Goal: Task Accomplishment & Management: Manage account settings

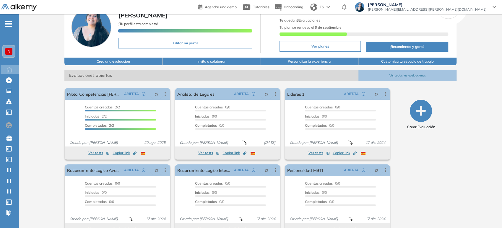
scroll to position [47, 0]
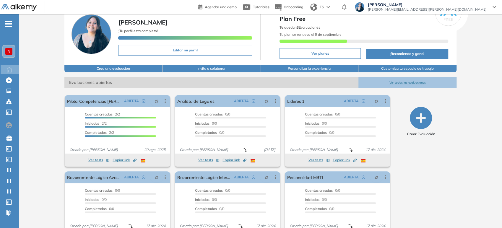
scroll to position [33, 0]
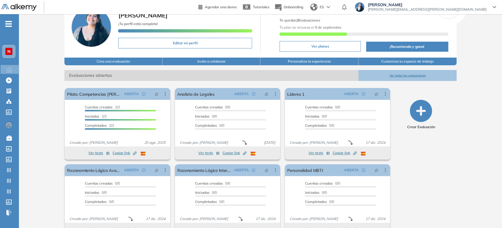
click at [401, 75] on button "Ver todas las evaluaciones" at bounding box center [408, 75] width 98 height 11
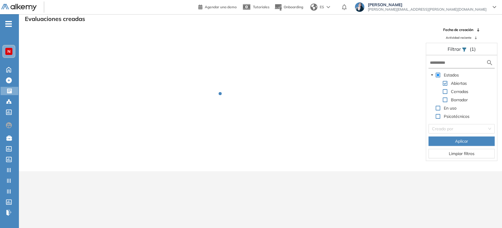
scroll to position [14, 0]
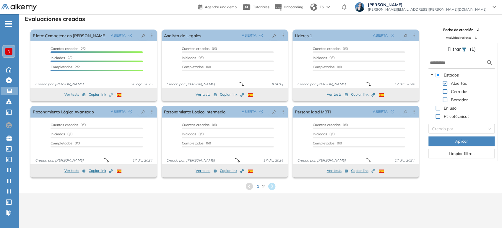
click at [263, 189] on span "2" at bounding box center [263, 186] width 3 height 7
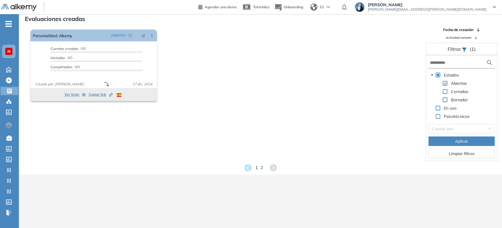
click at [256, 167] on span "1" at bounding box center [256, 167] width 3 height 7
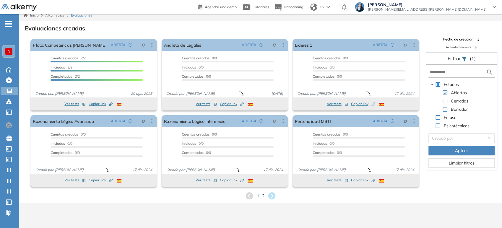
scroll to position [0, 0]
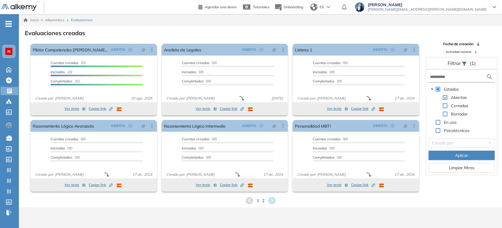
click at [58, 20] on span "Alkymetrics" at bounding box center [54, 20] width 19 height 4
click at [7, 91] on icon at bounding box center [10, 91] width 6 height 6
click at [7, 68] on icon at bounding box center [9, 69] width 4 height 5
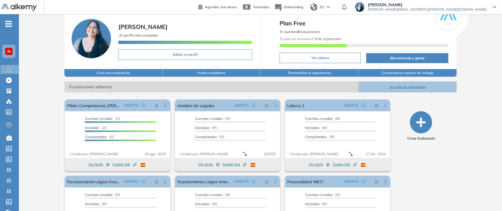
scroll to position [33, 0]
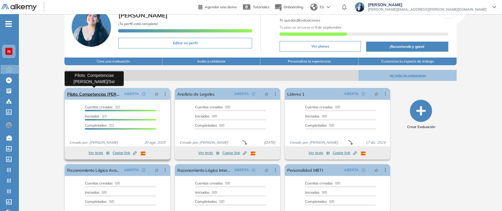
click at [104, 90] on link "Piloto: Competencias [PERSON_NAME]/Ssr" at bounding box center [94, 94] width 54 height 12
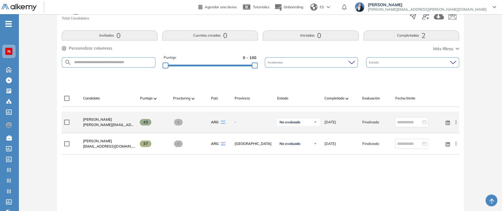
scroll to position [98, 0]
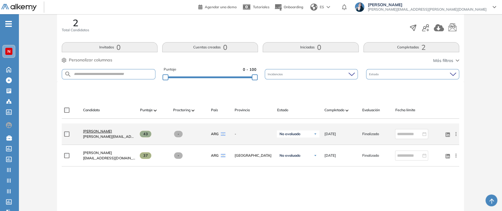
click at [105, 132] on span "[PERSON_NAME]" at bounding box center [97, 131] width 29 height 4
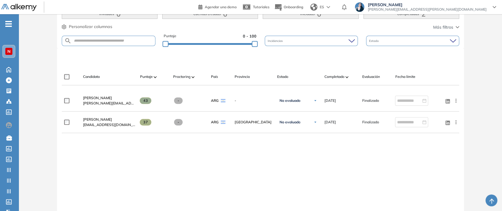
scroll to position [142, 0]
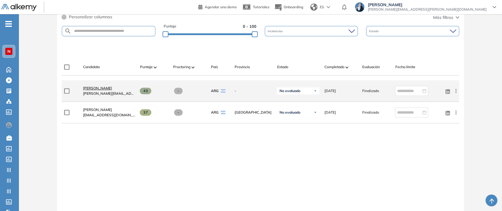
click at [107, 89] on span "[PERSON_NAME]" at bounding box center [97, 88] width 29 height 4
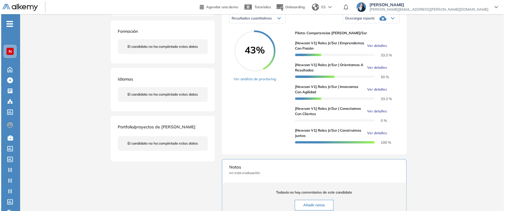
scroll to position [98, 0]
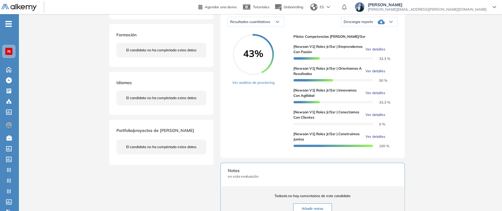
click at [380, 52] on span "Ver detalles" at bounding box center [375, 49] width 20 height 5
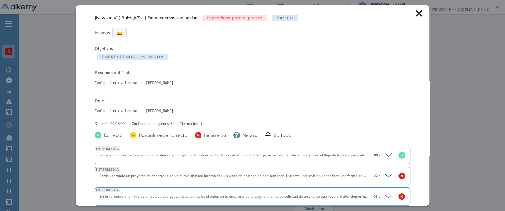
click at [467, 65] on div "Inicio Alkymetrics Evaluaciones Dashboard Candidato [Newsan V1] Roles Jr/Ssr | …" at bounding box center [262, 123] width 486 height 414
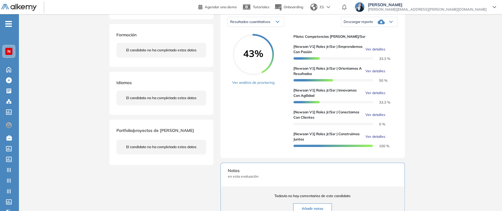
click at [376, 96] on span "Ver detalles" at bounding box center [375, 92] width 20 height 5
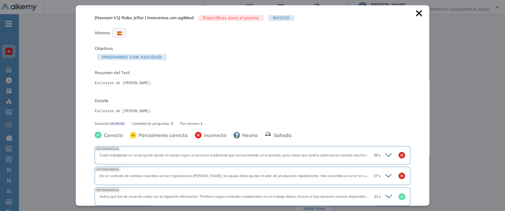
click at [417, 82] on div "Inicio Alkymetrics Evaluaciones Dashboard Candidato [Newsan V1] Roles Jr/Ssr | …" at bounding box center [262, 123] width 486 height 414
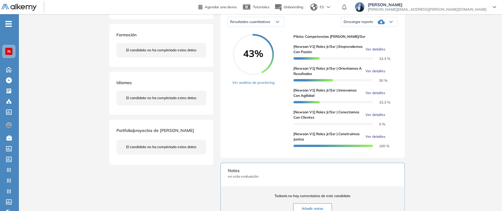
click at [378, 74] on span "Ver detalles" at bounding box center [375, 71] width 20 height 5
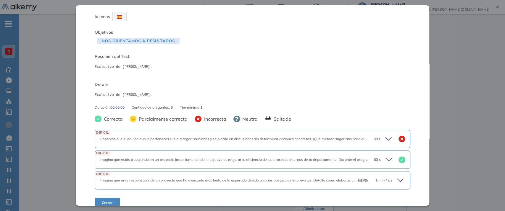
scroll to position [24, 0]
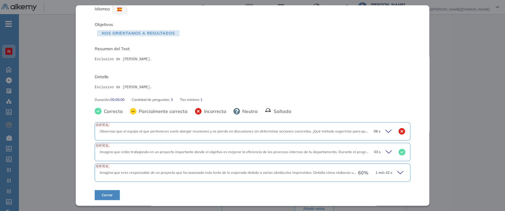
click at [364, 176] on div "60 % 1 min 42 s" at bounding box center [381, 173] width 47 height 8
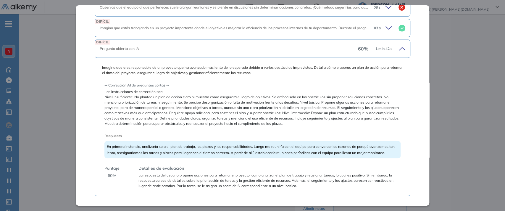
scroll to position [165, 0]
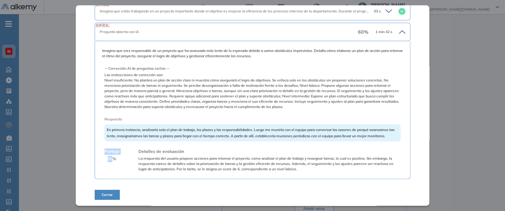
drag, startPoint x: 114, startPoint y: 161, endPoint x: 101, endPoint y: 160, distance: 13.0
click at [101, 160] on div "Imagina que eres responsable de un proyecto que ha avanzado más lento de lo esp…" at bounding box center [252, 110] width 315 height 138
click at [142, 167] on span "La respuesta del usuario propone acciones para retomar el proyecto, como analiz…" at bounding box center [269, 164] width 262 height 16
click at [467, 92] on div "Inicio Alkymetrics Evaluaciones Dashboard Candidato [Newsan V1] Roles Jr/Ssr | …" at bounding box center [262, 147] width 486 height 463
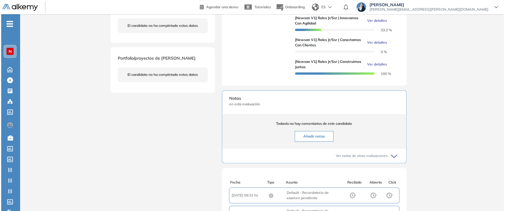
scroll to position [131, 0]
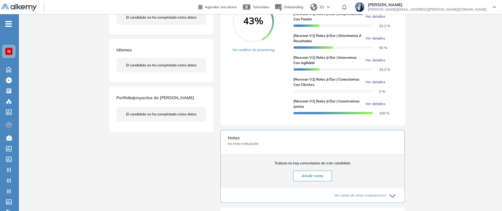
click at [377, 107] on span "Ver detalles" at bounding box center [375, 103] width 20 height 5
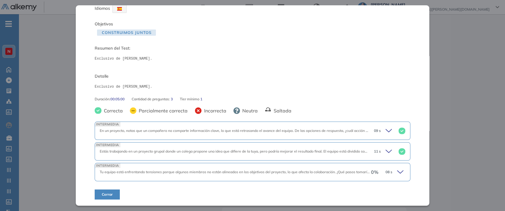
scroll to position [24, 0]
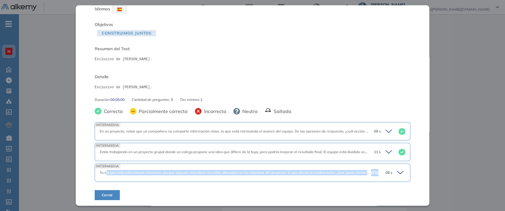
drag, startPoint x: 106, startPoint y: 174, endPoint x: 373, endPoint y: 169, distance: 266.4
click at [373, 169] on div "INTERMEDIA Tu equipo está enfrentando tensiones porque algunos miembros no está…" at bounding box center [252, 173] width 315 height 18
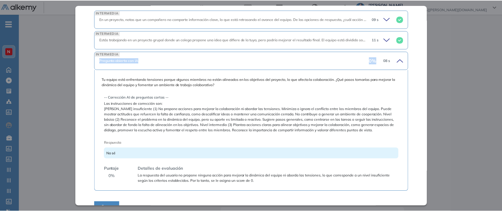
scroll to position [148, 0]
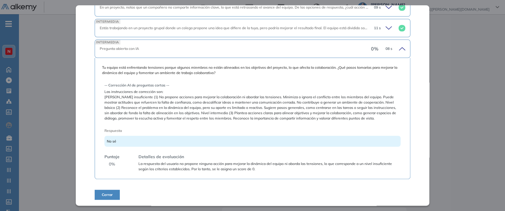
click at [461, 100] on div "Inicio Alkymetrics Evaluaciones Dashboard Candidato [Newsan V1] Roles Jr/Ssr | …" at bounding box center [262, 114] width 486 height 463
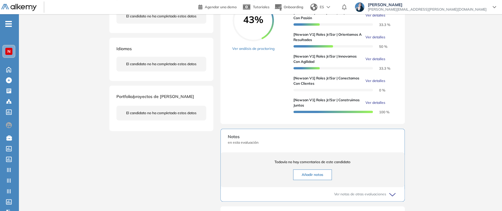
scroll to position [131, 0]
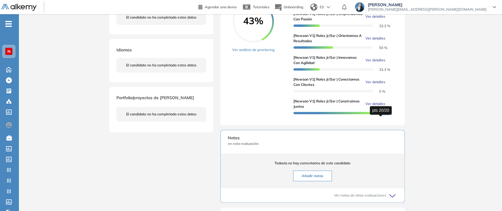
drag, startPoint x: 395, startPoint y: 119, endPoint x: 378, endPoint y: 117, distance: 17.2
click at [378, 117] on div "43% Ver análisis de proctoring Piloto: Competencias Newsan - Jr/Ssr [Newsan V1]…" at bounding box center [313, 59] width 170 height 117
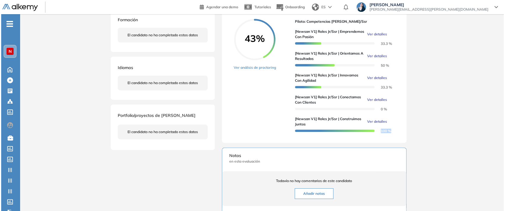
scroll to position [98, 0]
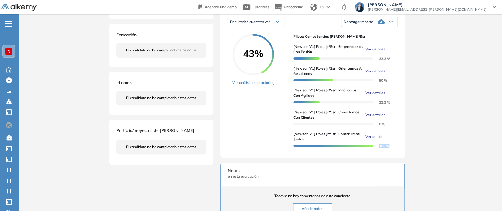
click at [374, 118] on span "Ver detalles" at bounding box center [375, 114] width 20 height 5
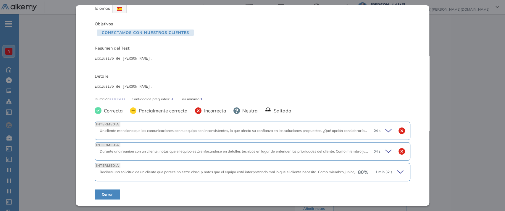
scroll to position [24, 0]
click at [397, 172] on icon at bounding box center [400, 172] width 6 height 3
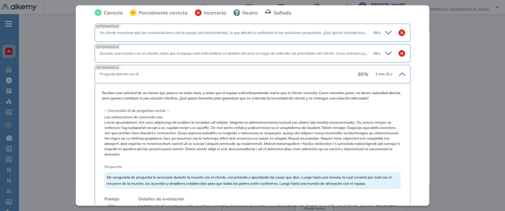
scroll to position [156, 0]
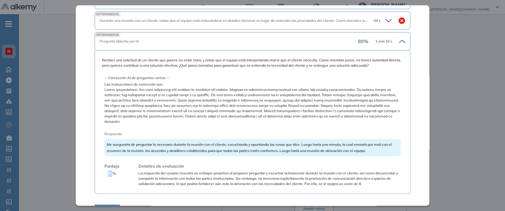
drag, startPoint x: 113, startPoint y: 170, endPoint x: 107, endPoint y: 168, distance: 5.9
click at [108, 171] on span "80 %" at bounding box center [112, 174] width 9 height 6
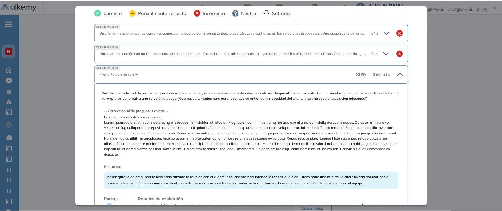
scroll to position [90, 0]
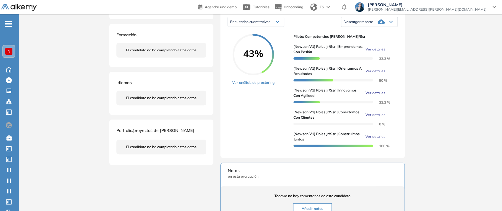
click at [465, 42] on div "Inicio Alkymetrics Evaluaciones Dashboard Candidato [Newsan V1] Roles Jr/Ssr | …" at bounding box center [260, 147] width 483 height 463
click at [13, 148] on div "Crear TestGroup Crear TestGroup" at bounding box center [10, 149] width 18 height 8
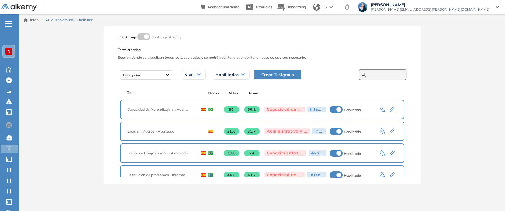
click at [386, 74] on input "text" at bounding box center [385, 74] width 35 height 5
type input "******"
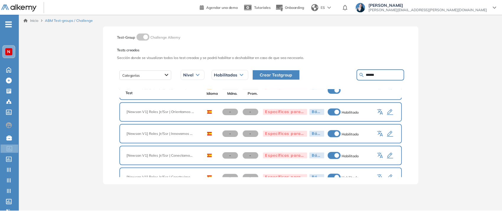
scroll to position [38, 0]
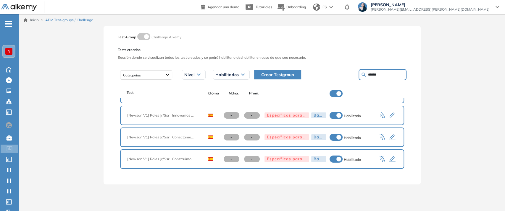
click at [379, 135] on icon "button" at bounding box center [382, 137] width 7 height 7
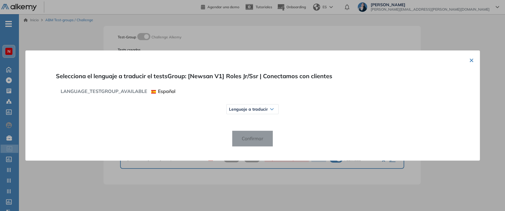
click at [261, 111] on span "Lenguaje a traducir" at bounding box center [248, 109] width 39 height 5
click at [469, 59] on button "×" at bounding box center [471, 59] width 5 height 7
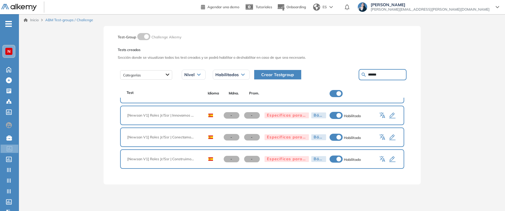
click at [390, 137] on icon "button" at bounding box center [391, 137] width 7 height 7
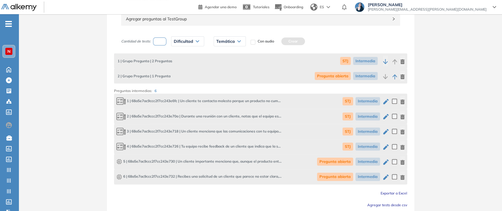
scroll to position [128, 0]
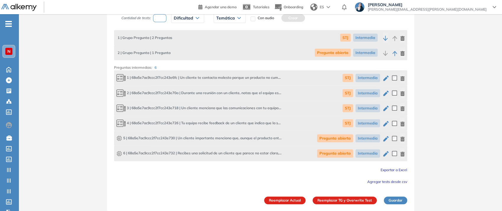
click at [387, 138] on icon "button" at bounding box center [385, 138] width 5 height 5
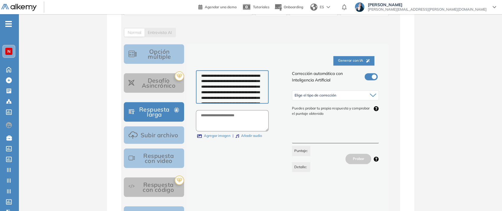
scroll to position [197, 0]
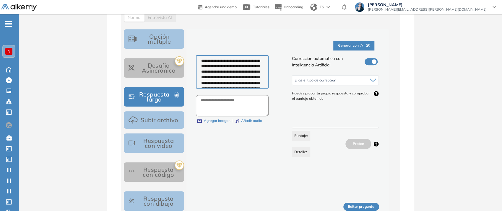
click at [323, 124] on textarea at bounding box center [335, 117] width 87 height 22
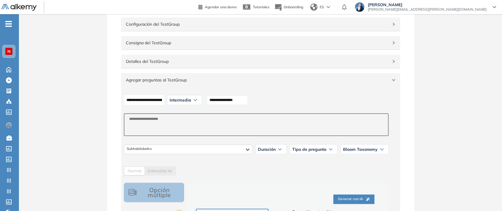
scroll to position [33, 0]
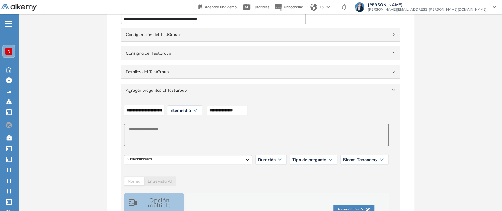
click at [197, 111] on icon at bounding box center [195, 110] width 3 height 1
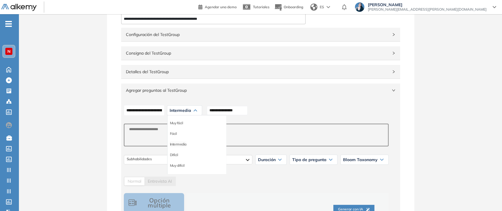
click at [187, 145] on li "Intermedia" at bounding box center [178, 145] width 17 height 6
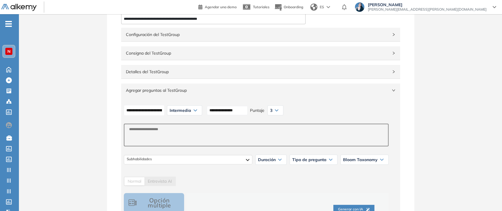
click at [283, 112] on div "3" at bounding box center [275, 110] width 15 height 9
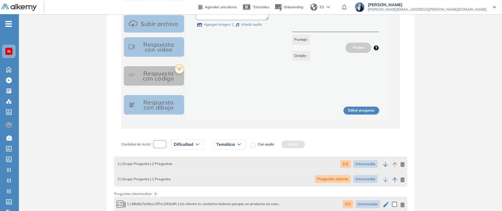
scroll to position [296, 0]
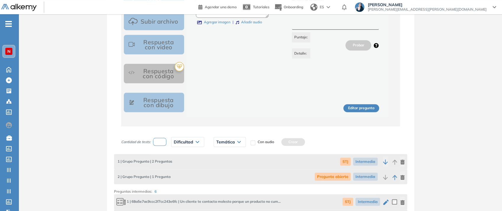
click at [357, 109] on button "Editar pregunta" at bounding box center [362, 108] width 36 height 8
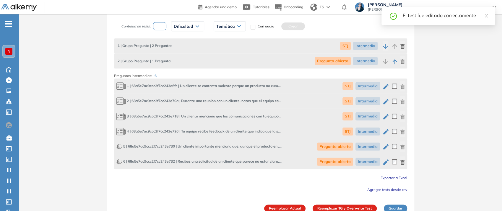
scroll to position [419, 0]
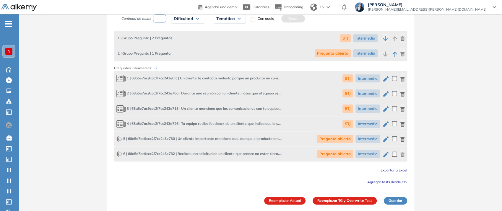
click at [384, 153] on icon "button" at bounding box center [386, 154] width 7 height 7
type input "**********"
type textarea "**********"
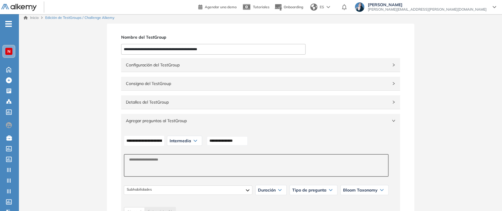
scroll to position [0, 0]
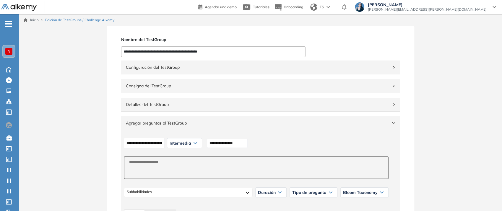
click at [198, 143] on div "Intermedia" at bounding box center [184, 143] width 35 height 9
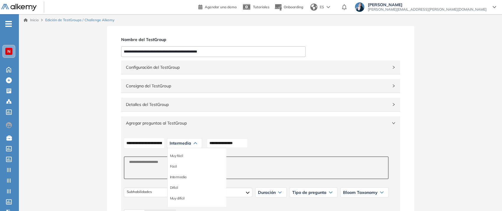
click at [187, 177] on li "Intermedia" at bounding box center [178, 177] width 17 height 6
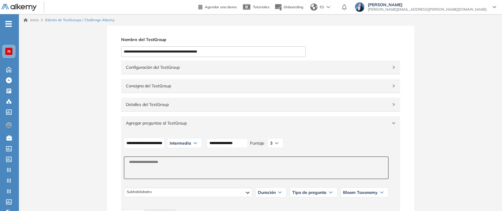
click at [278, 144] on icon at bounding box center [277, 143] width 4 height 2
click at [273, 176] on li "3" at bounding box center [272, 177] width 2 height 6
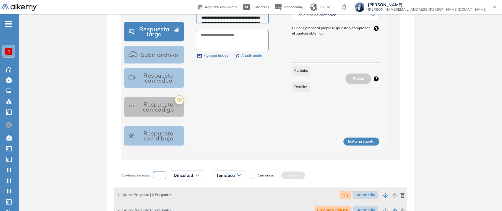
scroll to position [263, 0]
click at [362, 143] on button "Editar pregunta" at bounding box center [362, 141] width 36 height 8
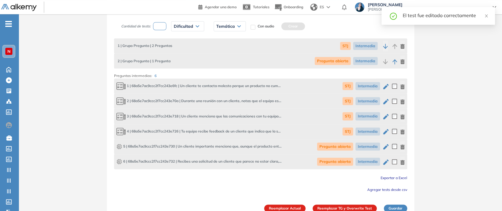
scroll to position [419, 0]
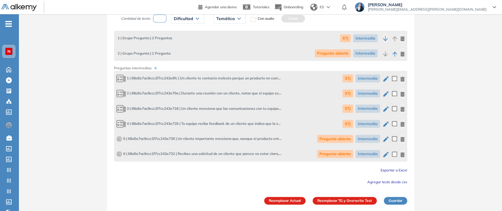
click at [368, 200] on button "Reemplazar TG y Overwrite Test" at bounding box center [345, 201] width 64 height 8
click at [302, 199] on button "Reemplazar Actual" at bounding box center [284, 201] width 41 height 8
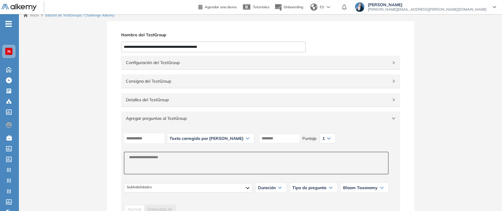
scroll to position [0, 0]
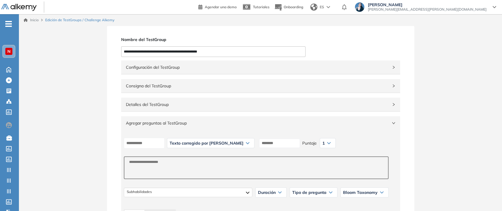
click at [210, 123] on span "Agregar preguntas al TestGroup" at bounding box center [257, 123] width 263 height 7
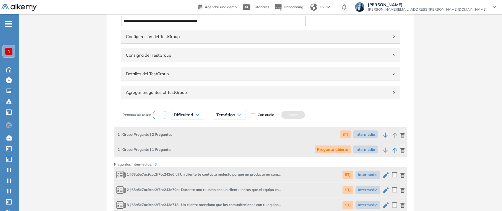
scroll to position [66, 0]
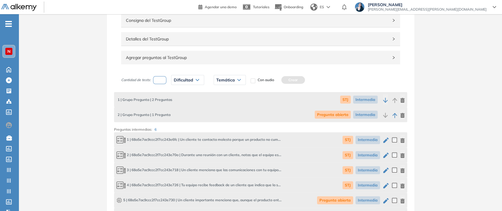
click at [187, 39] on span "Detalles del TestGroup" at bounding box center [257, 39] width 263 height 7
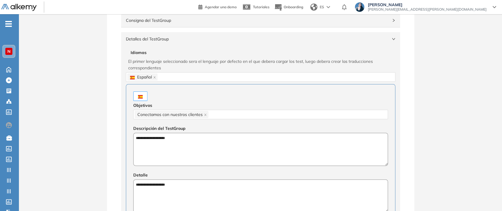
click at [187, 39] on span "Detalles del TestGroup" at bounding box center [257, 39] width 263 height 7
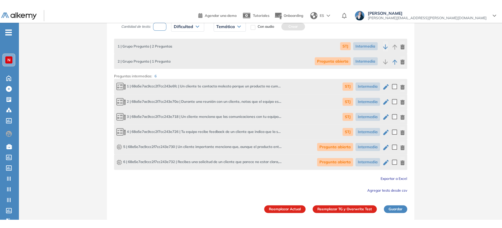
scroll to position [111, 0]
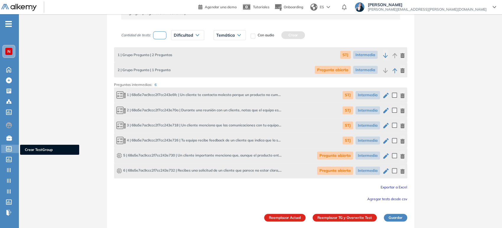
click at [9, 150] on icon at bounding box center [9, 148] width 6 height 5
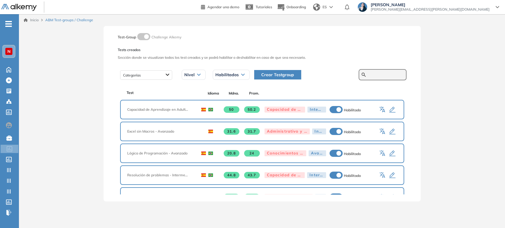
click at [387, 73] on input "text" at bounding box center [385, 74] width 35 height 5
type input "******"
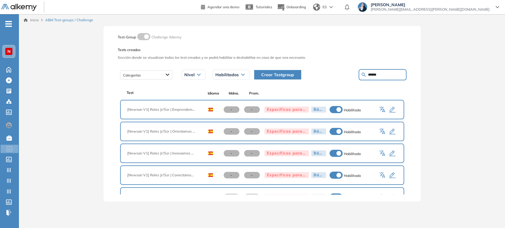
click at [388, 108] on icon "button" at bounding box center [391, 109] width 7 height 7
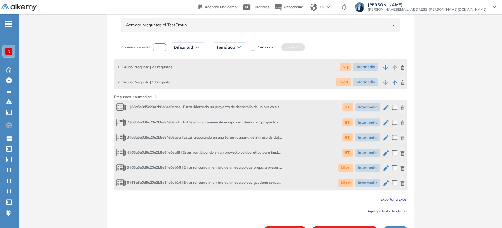
scroll to position [111, 0]
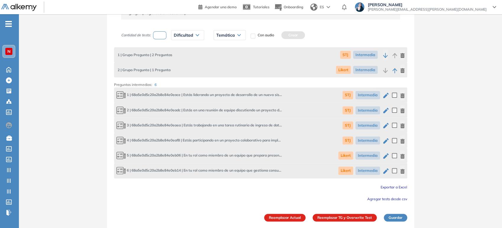
click at [401, 97] on icon "button" at bounding box center [402, 95] width 5 height 5
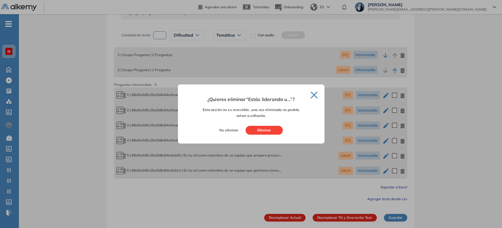
click at [310, 96] on button "×" at bounding box center [314, 93] width 9 height 7
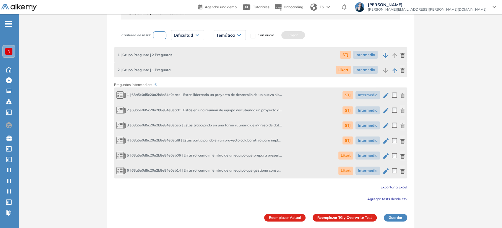
click at [402, 95] on icon "button" at bounding box center [403, 95] width 4 height 5
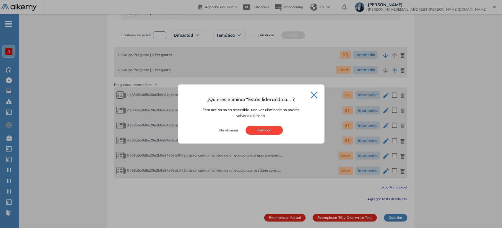
click at [269, 132] on button "Eliminar" at bounding box center [264, 130] width 37 height 9
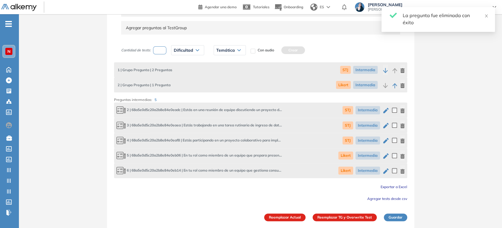
click at [402, 110] on icon "button" at bounding box center [403, 110] width 4 height 5
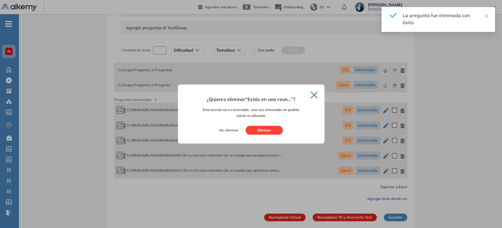
click at [275, 132] on button "Eliminar" at bounding box center [264, 130] width 37 height 9
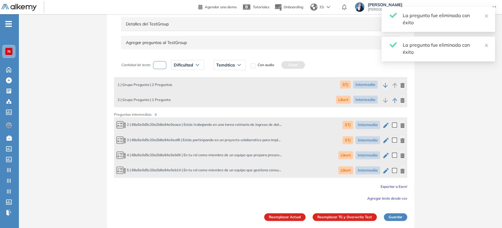
scroll to position [80, 0]
click at [404, 125] on icon "button" at bounding box center [403, 126] width 4 height 5
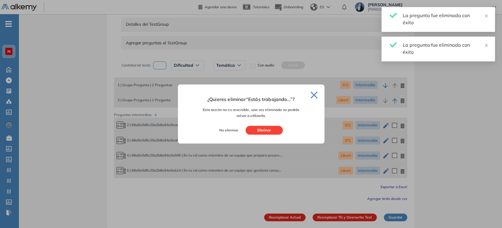
click at [273, 127] on button "Eliminar" at bounding box center [264, 130] width 37 height 9
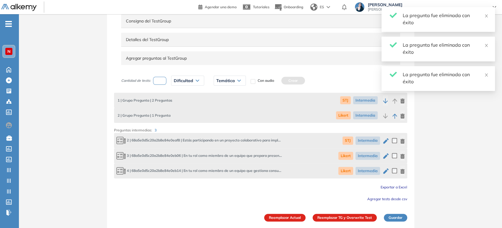
click at [404, 142] on icon "button" at bounding box center [403, 141] width 4 height 5
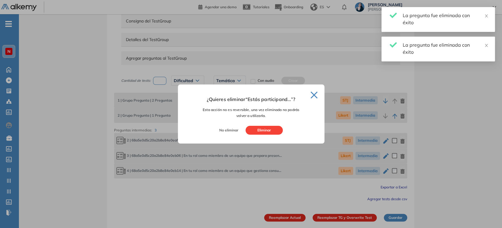
click at [274, 132] on button "Eliminar" at bounding box center [264, 130] width 37 height 9
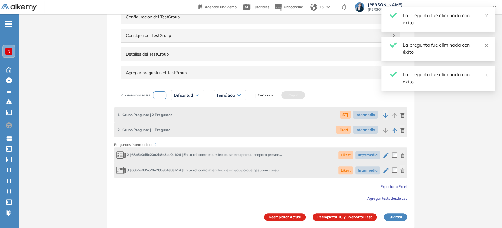
scroll to position [50, 0]
click at [404, 157] on icon "button" at bounding box center [403, 156] width 4 height 5
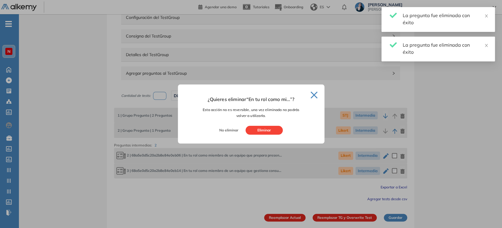
click at [272, 131] on button "Eliminar" at bounding box center [264, 130] width 37 height 9
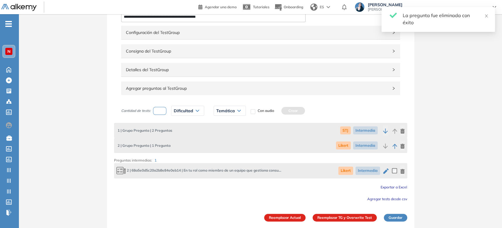
click at [402, 170] on icon "button" at bounding box center [403, 171] width 4 height 5
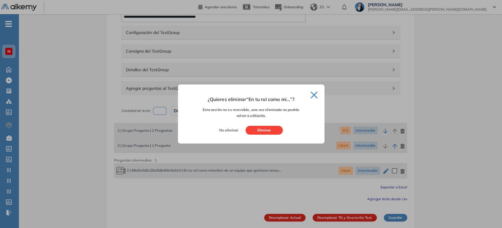
click at [272, 133] on button "Eliminar" at bounding box center [264, 130] width 37 height 9
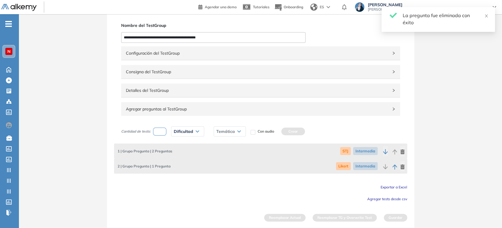
click at [391, 198] on span "Agregar tests desde csv" at bounding box center [387, 199] width 40 height 4
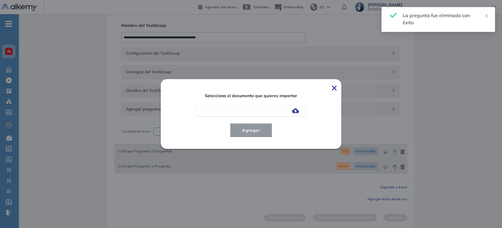
click at [299, 111] on img at bounding box center [295, 110] width 7 height 5
click at [0, 0] on input "file" at bounding box center [0, 0] width 0 height 0
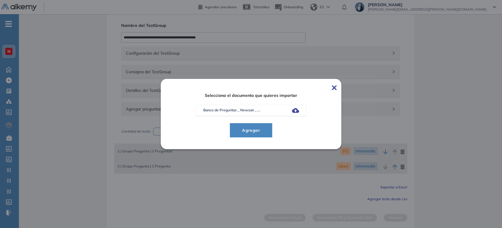
click at [262, 131] on span "Agregar" at bounding box center [250, 130] width 27 height 7
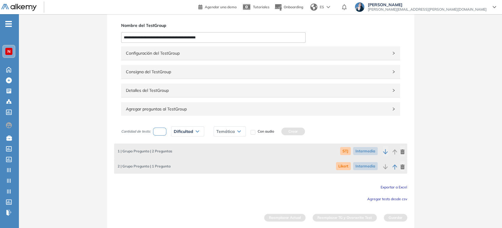
click at [388, 186] on span "Exportar a Excel" at bounding box center [394, 187] width 27 height 4
click at [386, 197] on span "Agregar tests desde csv" at bounding box center [387, 199] width 40 height 4
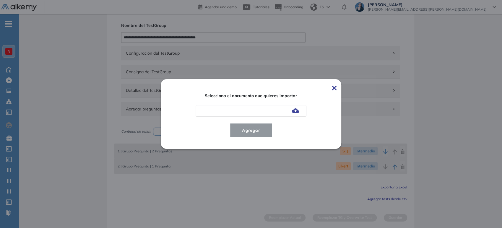
click at [296, 112] on img at bounding box center [295, 110] width 7 height 5
click at [0, 0] on input "file" at bounding box center [0, 0] width 0 height 0
click at [261, 132] on span "Agregar" at bounding box center [250, 130] width 27 height 7
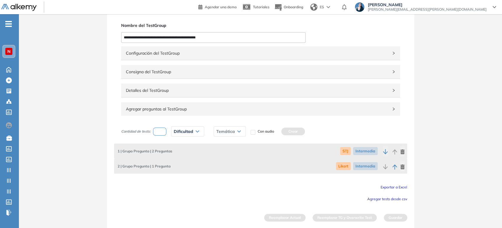
click at [388, 200] on span "Agregar tests desde csv" at bounding box center [387, 199] width 40 height 4
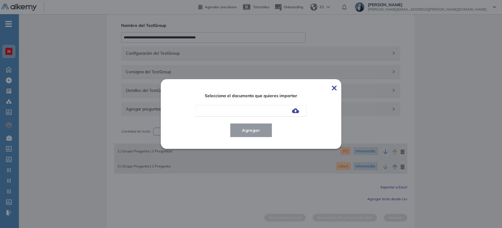
click at [302, 113] on div at bounding box center [251, 110] width 111 height 11
click at [234, 109] on div at bounding box center [251, 110] width 111 height 11
click at [297, 109] on img at bounding box center [295, 110] width 7 height 5
click at [0, 0] on input "file" at bounding box center [0, 0] width 0 height 0
click at [253, 131] on span "Agregar" at bounding box center [250, 130] width 27 height 7
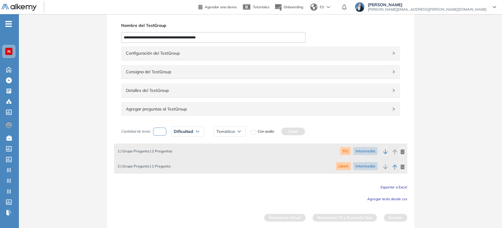
click at [384, 200] on span "Agregar tests desde csv" at bounding box center [387, 199] width 40 height 4
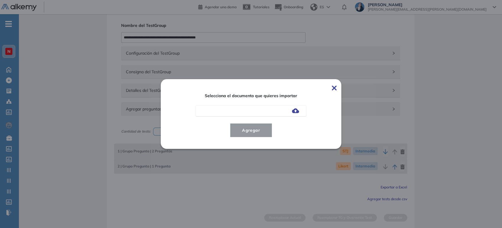
click at [294, 111] on img at bounding box center [295, 110] width 7 height 5
click at [0, 0] on input "file" at bounding box center [0, 0] width 0 height 0
click at [262, 132] on span "Agregar" at bounding box center [250, 130] width 27 height 7
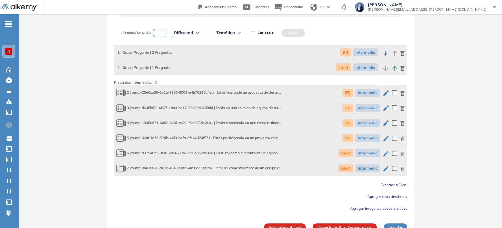
scroll to position [122, 0]
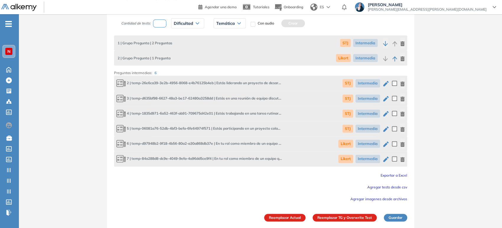
click at [348, 211] on button "Reemplazar TG y Overwrite Test" at bounding box center [345, 218] width 64 height 8
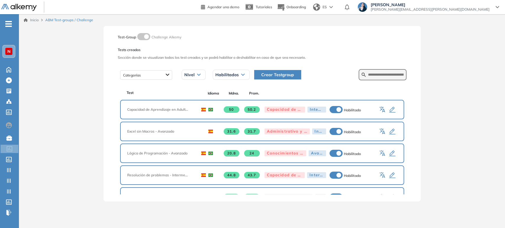
click at [85, 126] on div "Inicio ABM Test-groups / Challenge Test-Group Challenge Alkemy Tests creados Se…" at bounding box center [262, 116] width 486 height 205
click at [377, 75] on input "text" at bounding box center [385, 74] width 35 height 5
type input "******"
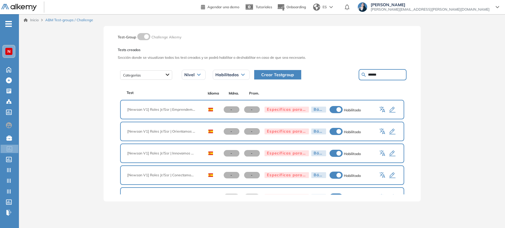
scroll to position [21, 0]
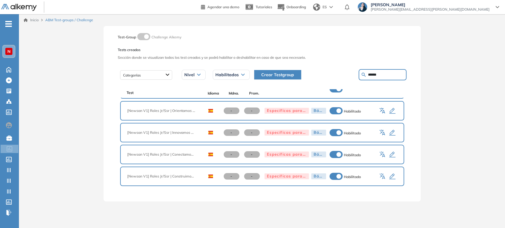
click at [465, 59] on div "Inicio ABM Test-groups / Challenge Test-Group Challenge Alkemy Tests creados Se…" at bounding box center [262, 116] width 486 height 205
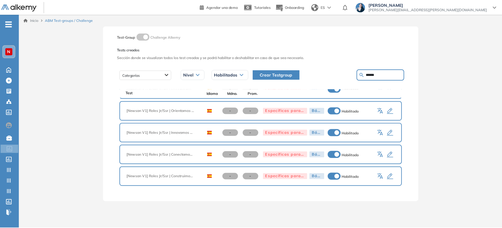
scroll to position [0, 0]
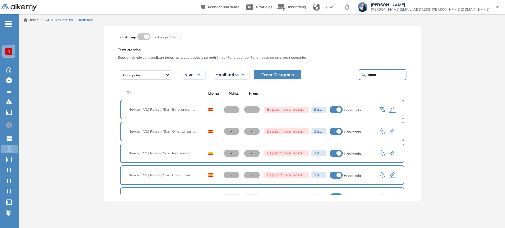
click at [389, 129] on icon "button" at bounding box center [392, 132] width 6 height 6
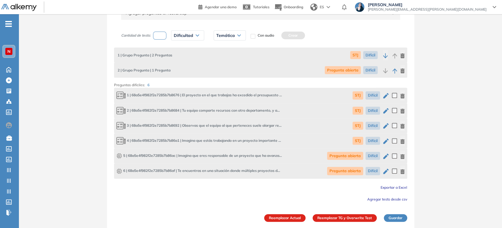
scroll to position [111, 0]
click at [380, 198] on span "Agregar tests desde csv" at bounding box center [387, 199] width 40 height 4
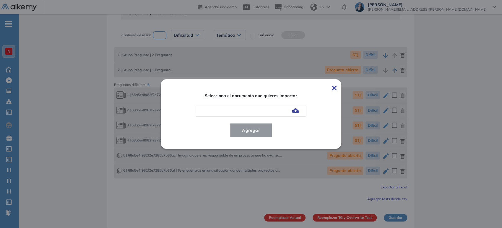
click at [337, 88] on img at bounding box center [334, 88] width 5 height 5
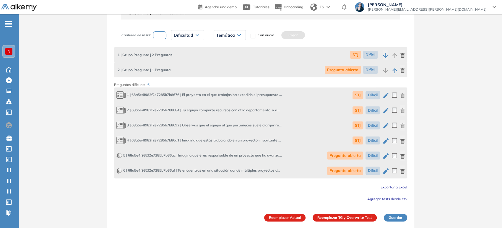
click at [403, 94] on icon "button" at bounding box center [403, 95] width 4 height 5
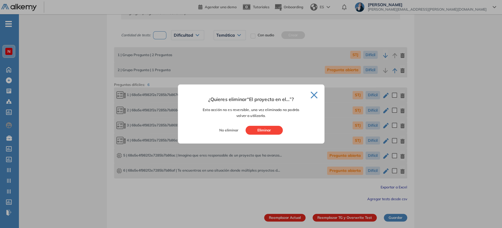
click at [276, 129] on button "Eliminar" at bounding box center [264, 130] width 37 height 9
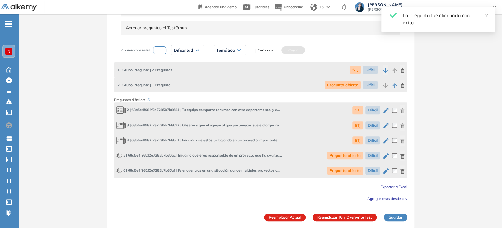
click at [400, 108] on div "STJ Difícil" at bounding box center [379, 110] width 52 height 10
click at [404, 110] on icon "button" at bounding box center [403, 110] width 4 height 5
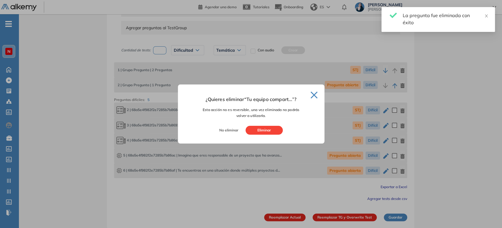
click at [274, 132] on button "Eliminar" at bounding box center [264, 130] width 37 height 9
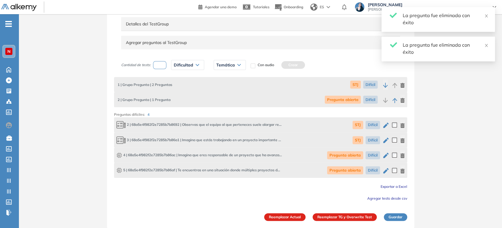
scroll to position [80, 0]
click at [402, 125] on icon "button" at bounding box center [403, 126] width 4 height 5
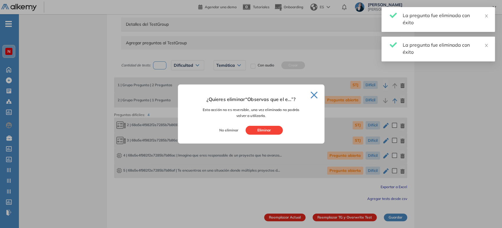
click at [271, 129] on button "Eliminar" at bounding box center [264, 130] width 37 height 9
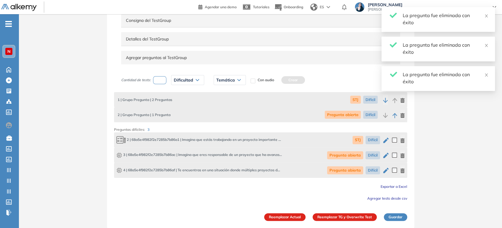
scroll to position [65, 0]
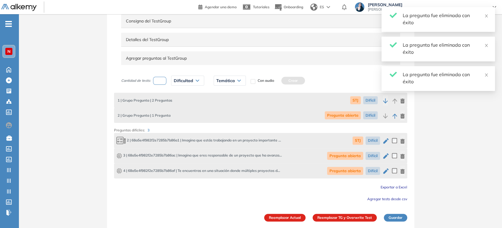
click at [404, 141] on icon "button" at bounding box center [403, 141] width 4 height 5
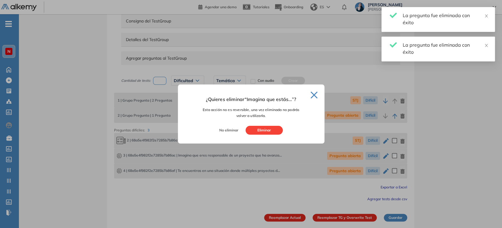
click at [265, 127] on button "Eliminar" at bounding box center [264, 130] width 37 height 9
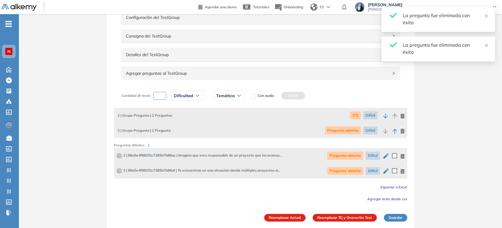
click at [383, 198] on span "Agregar tests desde csv" at bounding box center [387, 199] width 40 height 4
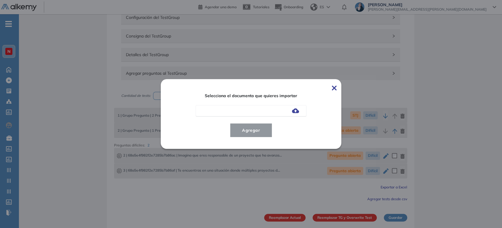
click at [299, 111] on img at bounding box center [295, 110] width 7 height 5
click at [0, 0] on input "file" at bounding box center [0, 0] width 0 height 0
drag, startPoint x: 260, startPoint y: 131, endPoint x: 267, endPoint y: 132, distance: 7.1
click at [260, 131] on span "Agregar" at bounding box center [250, 130] width 27 height 7
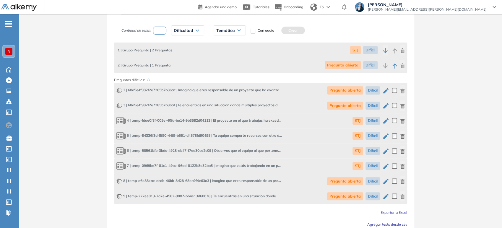
scroll to position [116, 0]
click at [404, 182] on icon "button" at bounding box center [402, 181] width 5 height 5
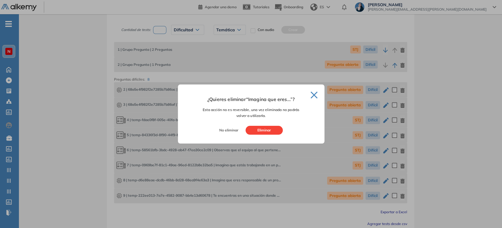
click at [272, 128] on button "Eliminar" at bounding box center [264, 130] width 37 height 9
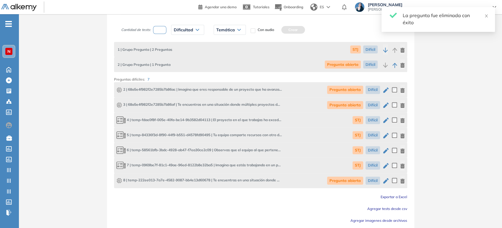
click at [403, 181] on icon "button" at bounding box center [403, 181] width 4 height 5
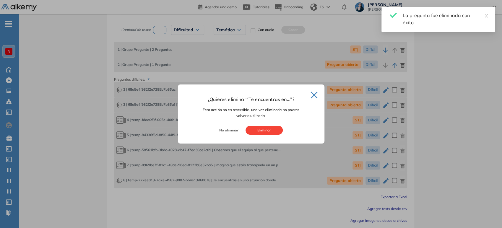
click at [255, 127] on button "Eliminar" at bounding box center [264, 130] width 37 height 9
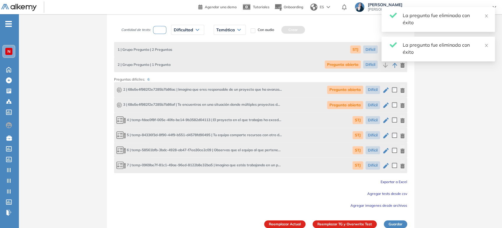
click at [430, 134] on div "**********" at bounding box center [260, 72] width 483 height 325
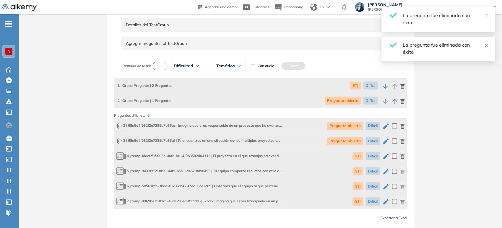
scroll to position [122, 0]
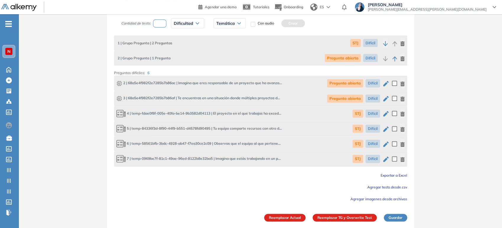
click at [350, 211] on button "Reemplazar TG y Overwrite Test" at bounding box center [345, 218] width 64 height 8
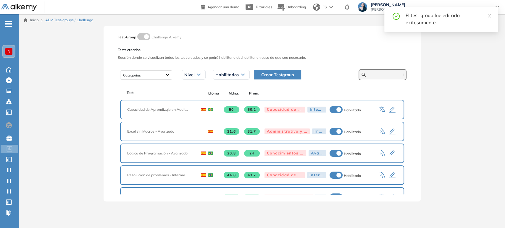
click at [384, 74] on input "text" at bounding box center [385, 74] width 35 height 5
type input "******"
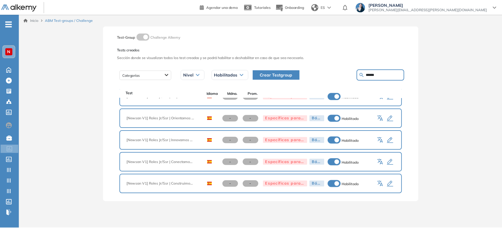
scroll to position [21, 0]
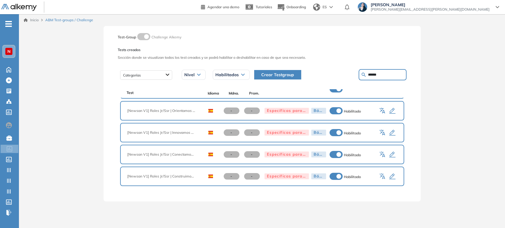
drag, startPoint x: 379, startPoint y: 75, endPoint x: 346, endPoint y: 77, distance: 33.5
click at [346, 77] on div "Crear Testgroup ******" at bounding box center [328, 74] width 157 height 11
click at [390, 131] on icon "button" at bounding box center [392, 133] width 6 height 6
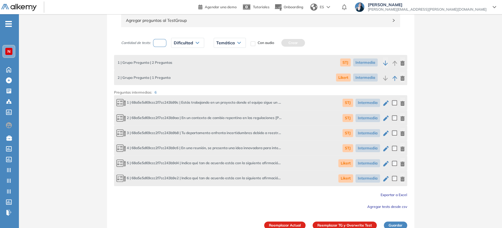
scroll to position [111, 0]
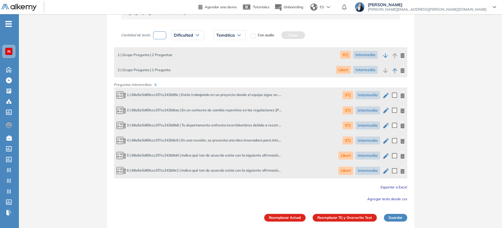
click at [404, 96] on icon "button" at bounding box center [403, 95] width 4 height 5
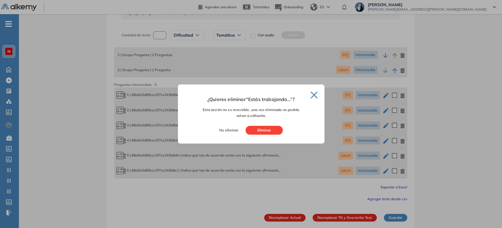
click at [270, 131] on button "Eliminar" at bounding box center [264, 130] width 37 height 9
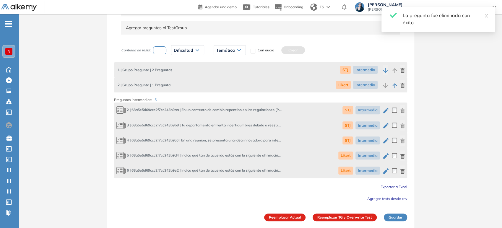
click at [404, 111] on icon "button" at bounding box center [402, 110] width 5 height 5
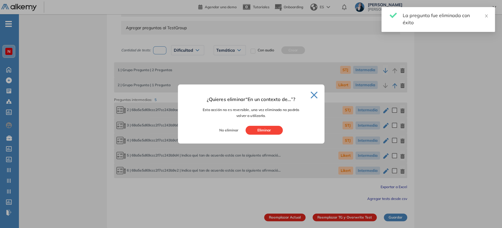
click at [267, 129] on button "Eliminar" at bounding box center [264, 130] width 37 height 9
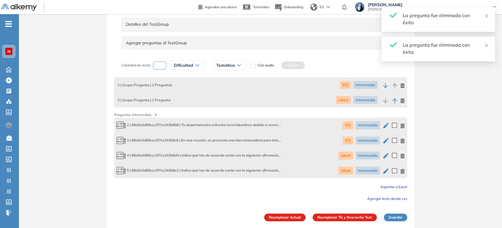
click at [405, 125] on div "2 | 68a5e5d69ccc2f7cc243b9b8 | Tu departamento enfrenta incertidumbres debido a…" at bounding box center [260, 125] width 293 height 15
click at [403, 124] on icon "button" at bounding box center [402, 126] width 5 height 5
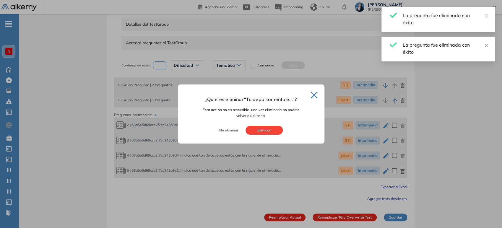
click at [279, 130] on button "Eliminar" at bounding box center [264, 130] width 37 height 9
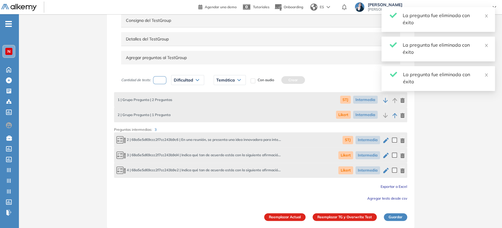
scroll to position [65, 0]
click at [400, 141] on icon "button" at bounding box center [402, 141] width 5 height 5
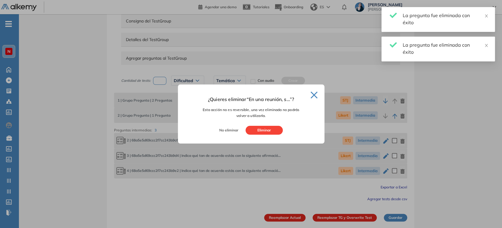
click at [270, 134] on button "Eliminar" at bounding box center [264, 130] width 37 height 9
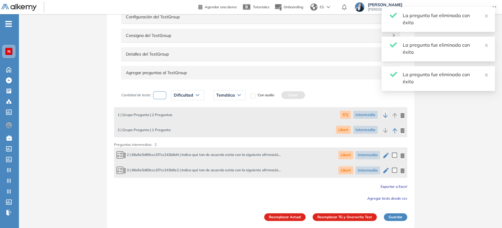
scroll to position [50, 0]
click at [404, 155] on icon "button" at bounding box center [402, 156] width 5 height 5
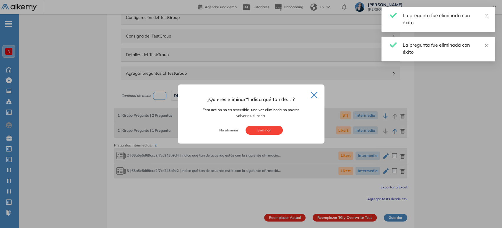
click at [265, 128] on button "Eliminar" at bounding box center [264, 130] width 37 height 9
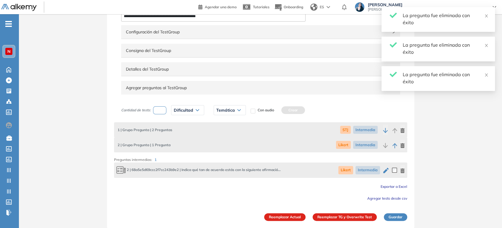
scroll to position [35, 0]
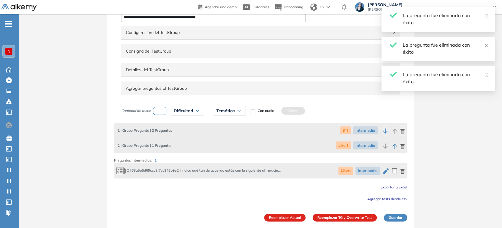
click at [403, 171] on icon "button" at bounding box center [402, 171] width 5 height 5
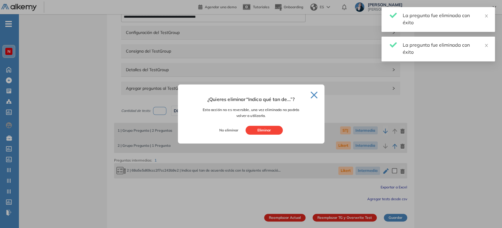
click at [265, 129] on button "Eliminar" at bounding box center [264, 130] width 37 height 9
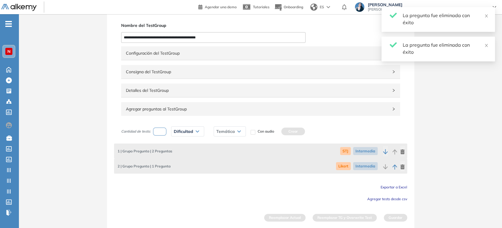
click at [383, 198] on span "Agregar tests desde csv" at bounding box center [387, 199] width 40 height 4
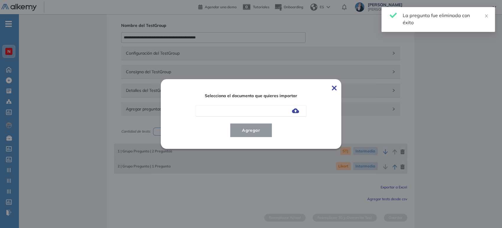
click at [291, 110] on div at bounding box center [251, 110] width 111 height 11
click at [296, 110] on img at bounding box center [295, 110] width 7 height 5
click at [0, 0] on input "file" at bounding box center [0, 0] width 0 height 0
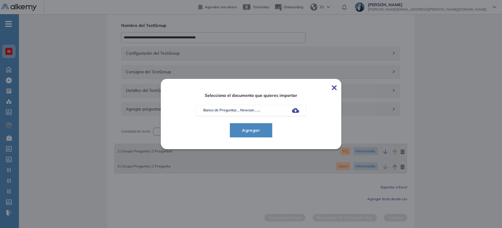
click at [244, 129] on span "Agregar" at bounding box center [250, 130] width 27 height 7
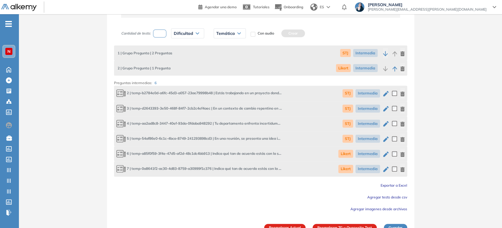
scroll to position [122, 0]
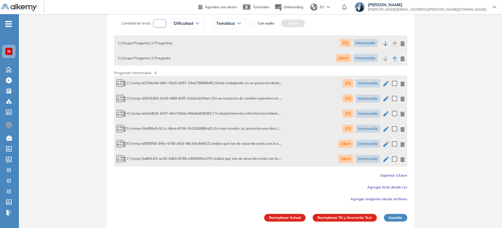
click at [358, 211] on button "Reemplazar TG y Overwrite Test" at bounding box center [345, 218] width 64 height 8
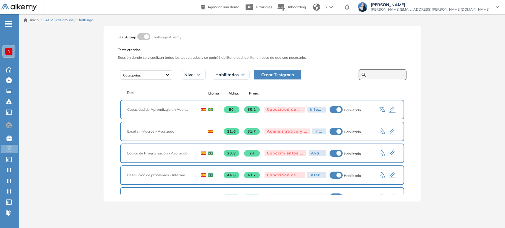
click at [380, 75] on input "text" at bounding box center [385, 74] width 35 height 5
type input "******"
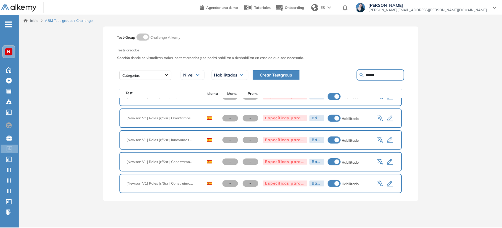
scroll to position [21, 0]
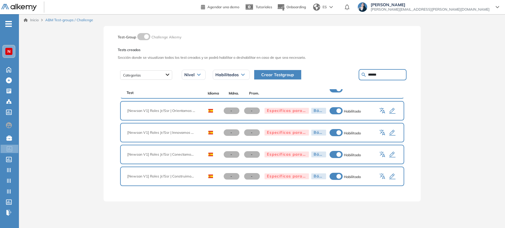
click at [379, 154] on icon "button" at bounding box center [381, 154] width 4 height 4
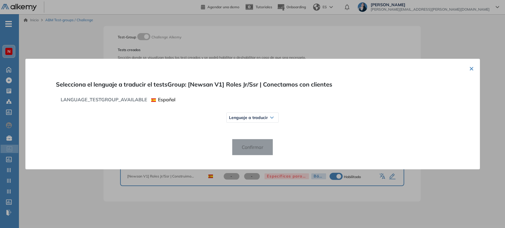
click at [260, 119] on span "Lenguaje a traducir" at bounding box center [248, 117] width 39 height 5
click at [469, 69] on button "×" at bounding box center [471, 68] width 5 height 7
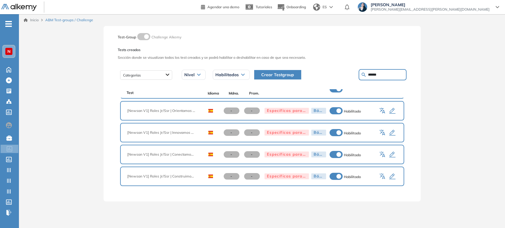
click at [391, 156] on icon "button" at bounding box center [391, 154] width 7 height 7
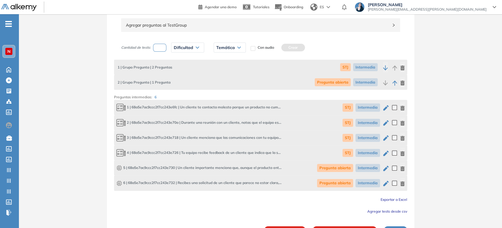
scroll to position [111, 0]
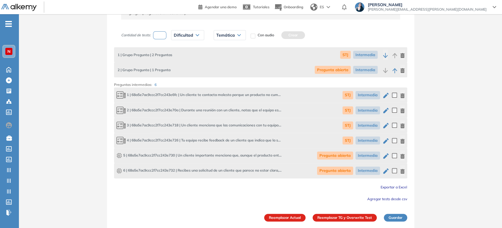
click at [402, 95] on icon "button" at bounding box center [402, 95] width 5 height 5
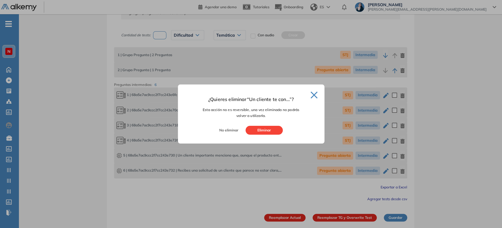
click at [275, 131] on button "Eliminar" at bounding box center [264, 130] width 37 height 9
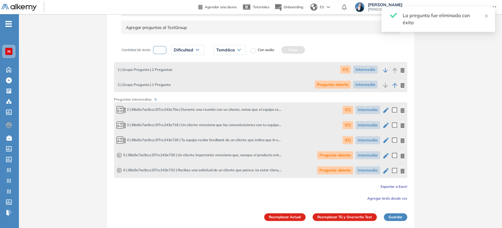
scroll to position [95, 0]
click at [404, 111] on icon "button" at bounding box center [403, 110] width 4 height 5
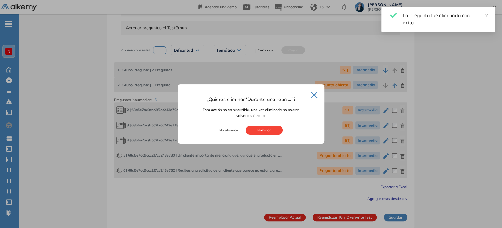
click at [273, 128] on button "Eliminar" at bounding box center [264, 130] width 37 height 9
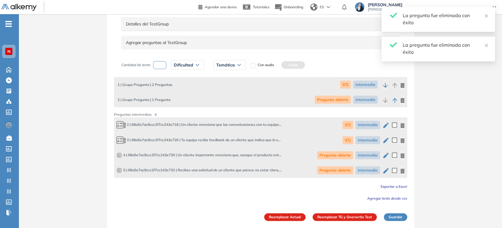
scroll to position [80, 0]
click at [403, 126] on icon "button" at bounding box center [403, 126] width 4 height 5
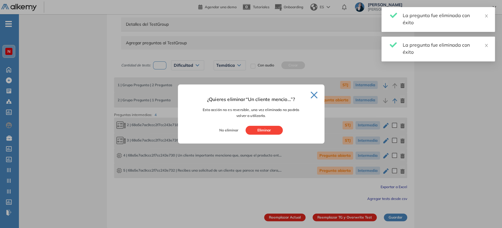
click at [269, 132] on button "Eliminar" at bounding box center [264, 130] width 37 height 9
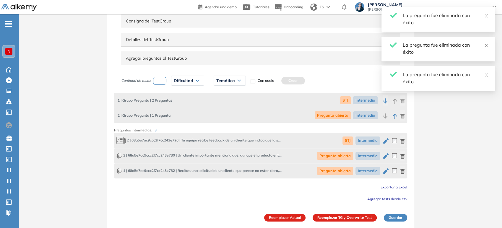
click at [403, 140] on icon "button" at bounding box center [402, 141] width 5 height 5
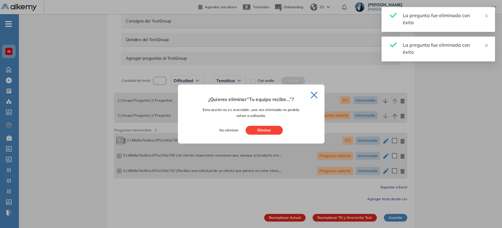
click at [273, 131] on button "Eliminar" at bounding box center [264, 130] width 37 height 9
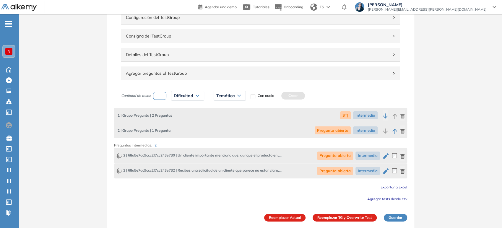
click at [383, 199] on span "Agregar tests desde csv" at bounding box center [387, 199] width 40 height 4
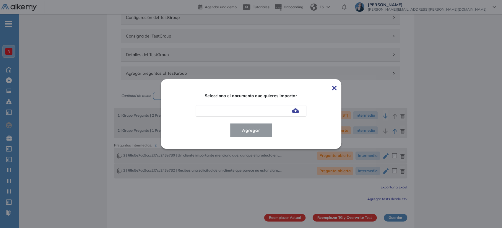
click at [296, 111] on img at bounding box center [295, 110] width 7 height 5
click at [0, 0] on input "file" at bounding box center [0, 0] width 0 height 0
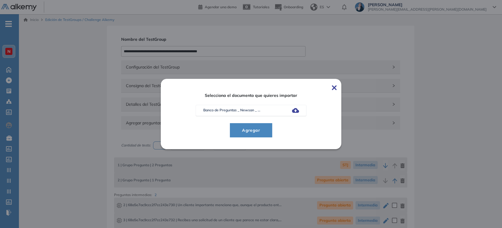
scroll to position [0, 0]
click at [263, 132] on span "Agregar" at bounding box center [250, 130] width 27 height 7
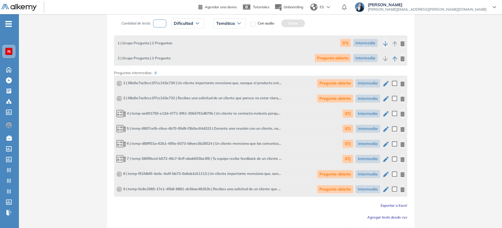
scroll to position [153, 0]
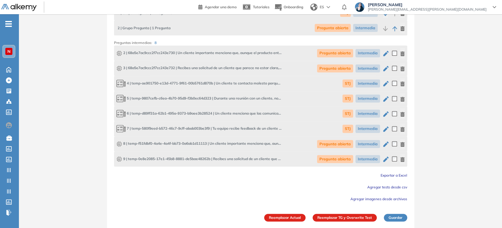
click at [402, 158] on icon "button" at bounding box center [402, 159] width 5 height 5
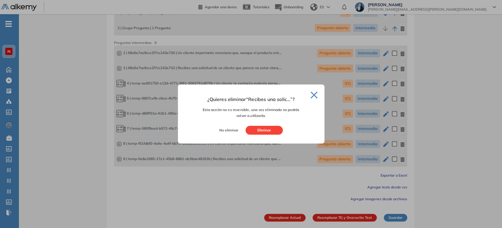
click at [268, 132] on button "Eliminar" at bounding box center [264, 130] width 37 height 9
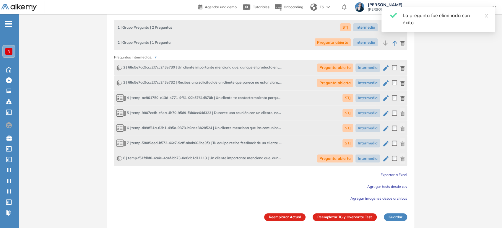
scroll to position [137, 0]
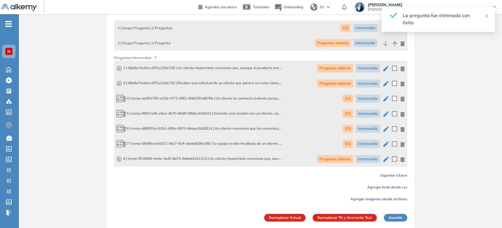
click at [402, 158] on icon "button" at bounding box center [403, 159] width 4 height 5
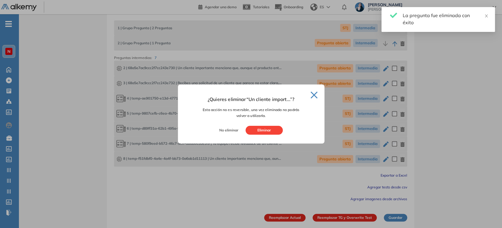
click at [262, 132] on button "Eliminar" at bounding box center [264, 130] width 37 height 9
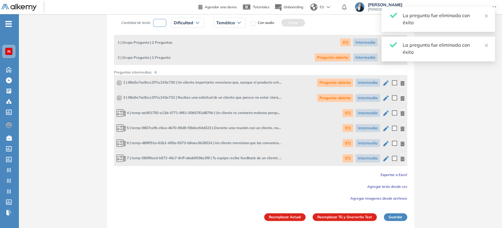
scroll to position [122, 0]
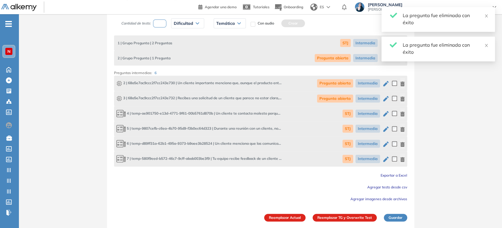
click at [386, 84] on icon "button" at bounding box center [385, 83] width 5 height 5
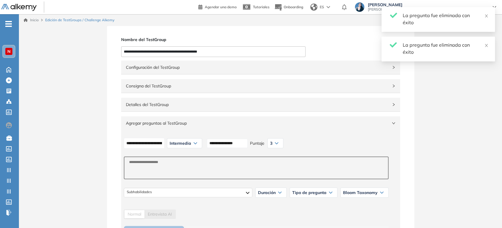
scroll to position [0, 0]
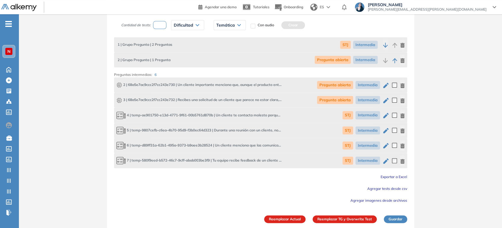
scroll to position [414, 0]
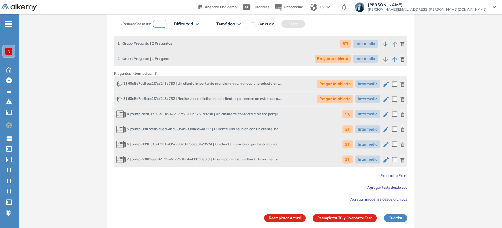
click at [354, 211] on button "Reemplazar TG y Overwrite Test" at bounding box center [345, 218] width 64 height 8
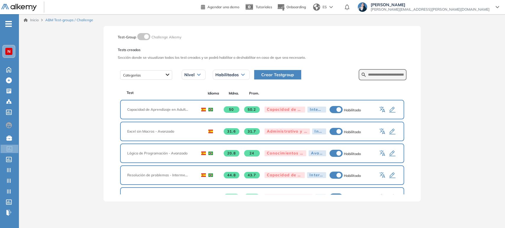
click at [386, 75] on input "text" at bounding box center [385, 74] width 35 height 5
type input "******"
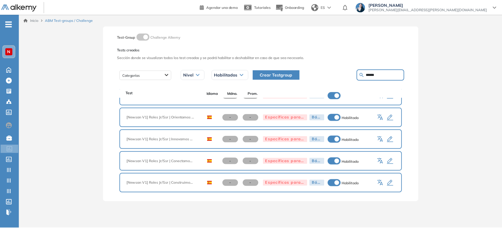
scroll to position [21, 0]
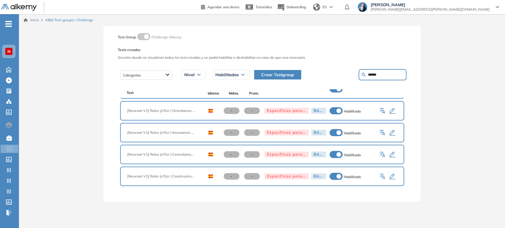
click at [390, 175] on icon "button" at bounding box center [392, 177] width 6 height 6
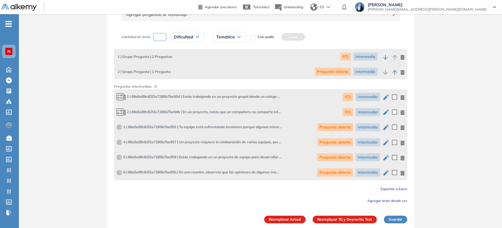
scroll to position [111, 0]
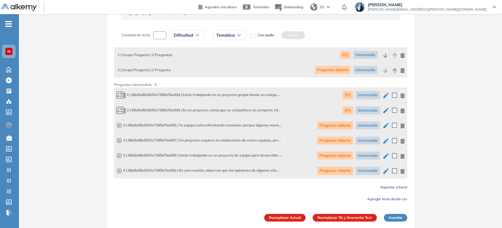
click at [402, 94] on icon "button" at bounding box center [403, 95] width 4 height 5
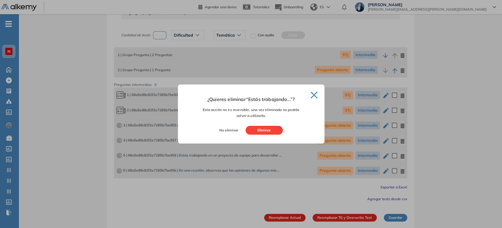
click at [269, 131] on button "Eliminar" at bounding box center [264, 130] width 37 height 9
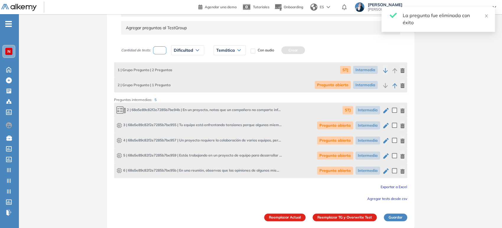
click at [403, 113] on button "button" at bounding box center [402, 110] width 5 height 10
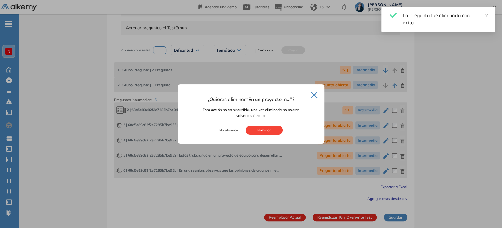
click at [278, 129] on button "Eliminar" at bounding box center [264, 130] width 37 height 9
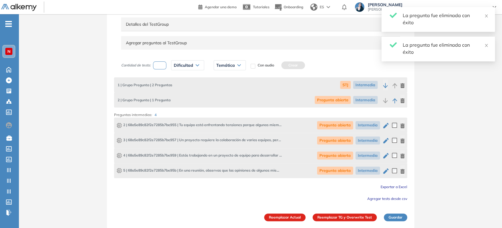
click at [392, 198] on span "Agregar tests desde csv" at bounding box center [387, 199] width 40 height 4
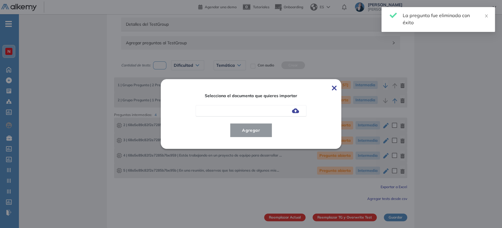
click at [298, 111] on img at bounding box center [295, 110] width 7 height 5
click at [0, 0] on input "file" at bounding box center [0, 0] width 0 height 0
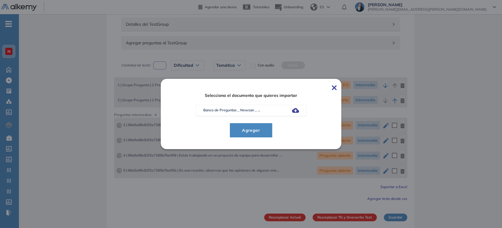
click at [257, 130] on span "Agregar" at bounding box center [250, 130] width 27 height 7
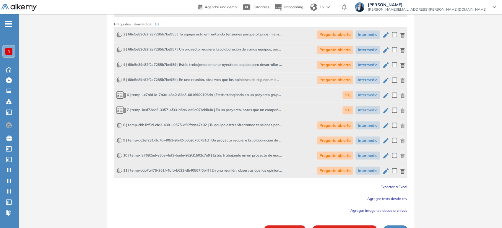
scroll to position [179, 0]
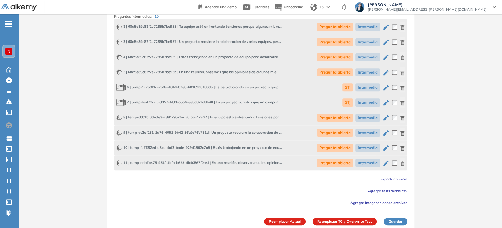
click at [402, 118] on icon "button" at bounding box center [403, 118] width 4 height 5
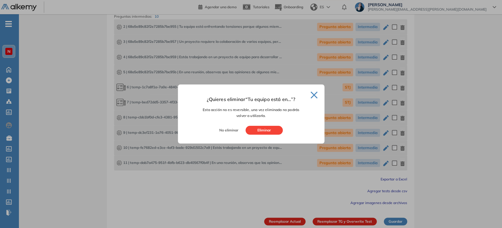
click at [265, 131] on button "Eliminar" at bounding box center [264, 130] width 37 height 9
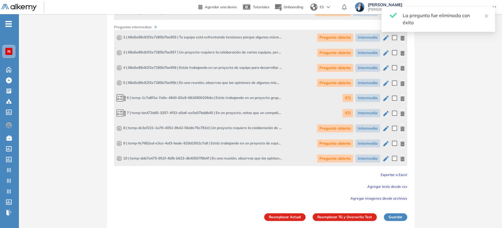
scroll to position [168, 0]
click at [402, 130] on icon "button" at bounding box center [403, 129] width 4 height 5
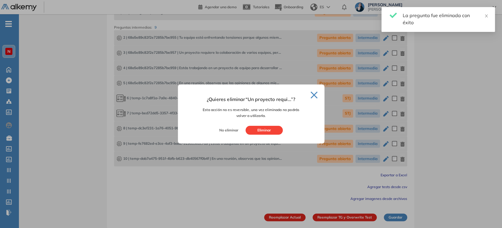
click at [269, 129] on button "Eliminar" at bounding box center [264, 130] width 37 height 9
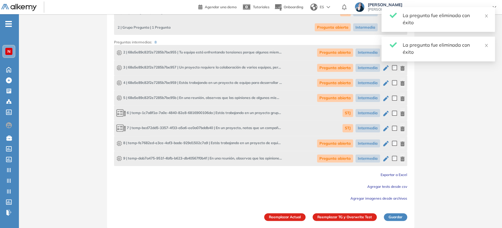
scroll to position [153, 0]
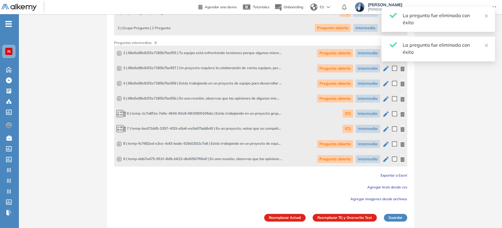
click at [404, 145] on icon "button" at bounding box center [403, 144] width 4 height 5
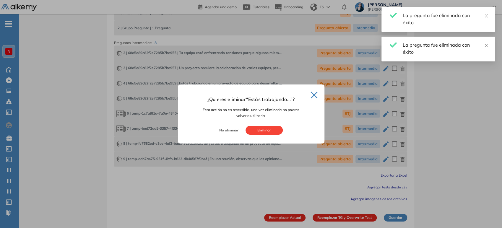
click at [268, 132] on button "Eliminar" at bounding box center [264, 130] width 37 height 9
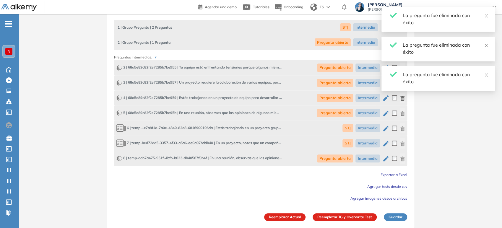
scroll to position [137, 0]
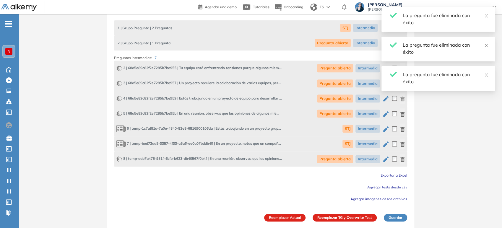
click at [405, 158] on div "8 | temp-dab7a475-951f-4bfb-b623-db40567f0b4f | En una reunión, observas que la…" at bounding box center [260, 159] width 293 height 15
click at [404, 159] on icon "button" at bounding box center [403, 159] width 4 height 5
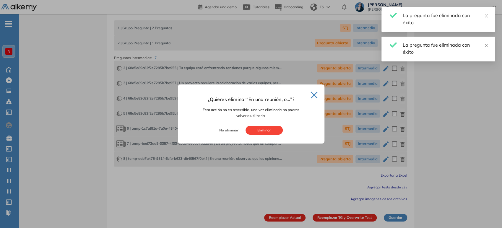
click at [270, 132] on button "Eliminar" at bounding box center [264, 130] width 37 height 9
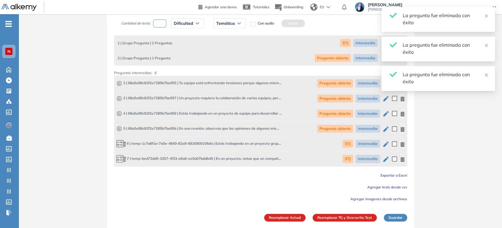
click at [446, 160] on div "**********" at bounding box center [260, 66] width 483 height 325
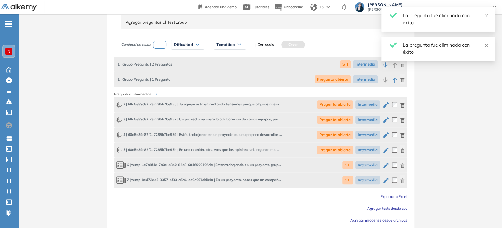
scroll to position [122, 0]
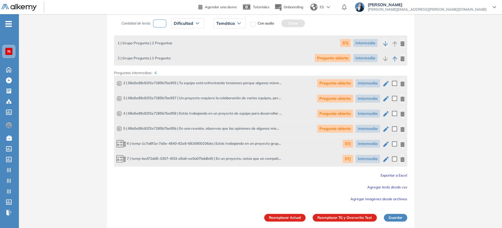
click at [355, 211] on button "Reemplazar TG y Overwrite Test" at bounding box center [345, 218] width 64 height 8
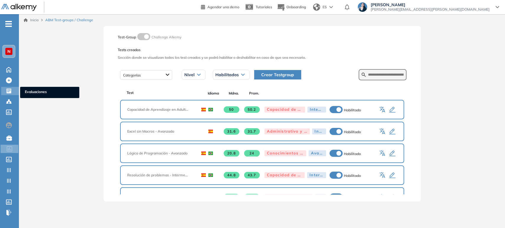
click at [9, 91] on icon at bounding box center [9, 91] width 5 height 5
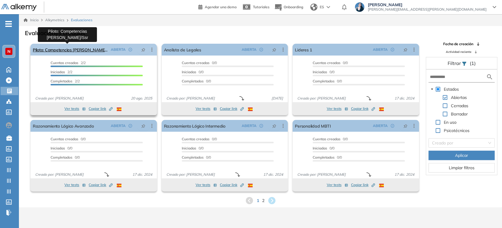
click at [74, 54] on link "Piloto: Competencias [PERSON_NAME]/Ssr" at bounding box center [71, 50] width 76 height 12
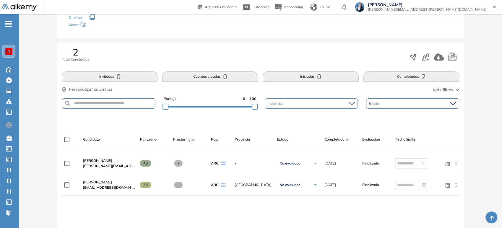
scroll to position [131, 0]
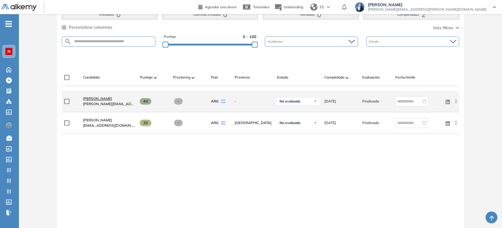
click at [104, 99] on span "[PERSON_NAME]" at bounding box center [97, 98] width 29 height 4
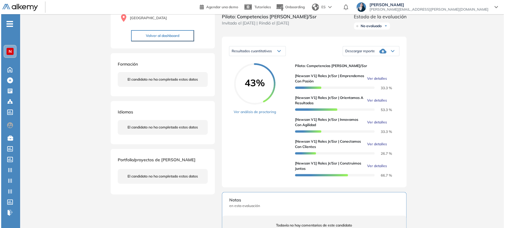
scroll to position [98, 0]
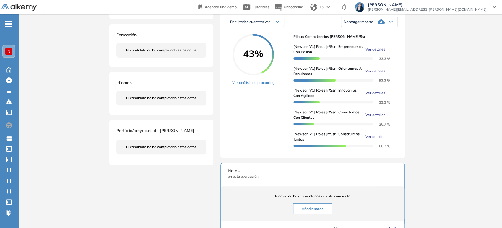
click at [376, 52] on span "Ver detalles" at bounding box center [375, 49] width 20 height 5
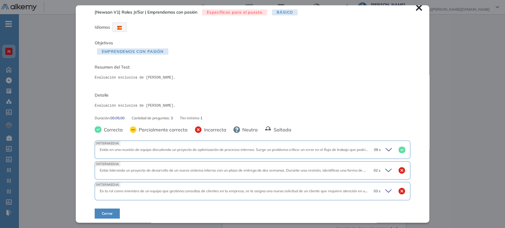
scroll to position [7, 0]
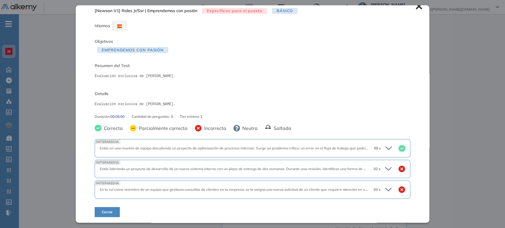
click at [385, 152] on icon at bounding box center [389, 148] width 8 height 8
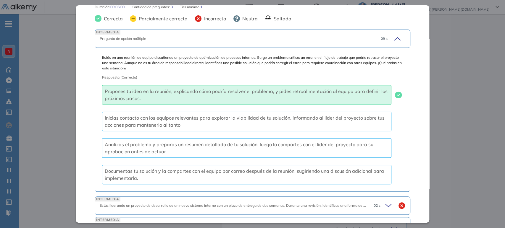
scroll to position [106, 0]
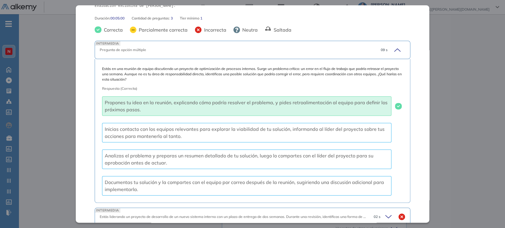
click at [394, 49] on icon at bounding box center [396, 50] width 8 height 8
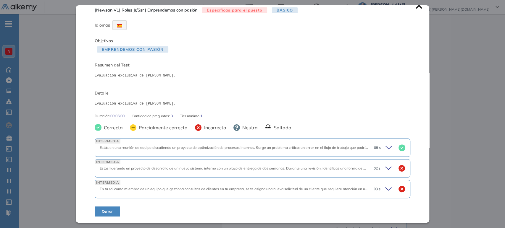
scroll to position [7, 0]
click at [385, 167] on icon at bounding box center [389, 169] width 8 height 8
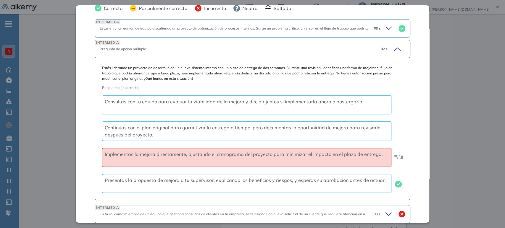
scroll to position [138, 0]
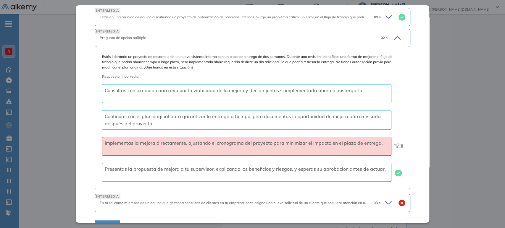
click at [392, 35] on icon at bounding box center [396, 38] width 8 height 8
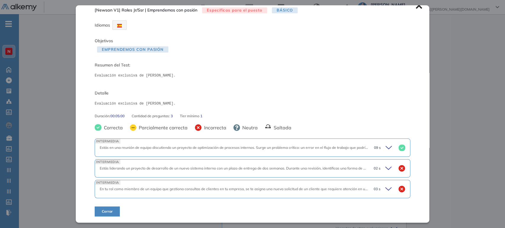
scroll to position [7, 0]
click at [385, 188] on icon at bounding box center [389, 190] width 8 height 8
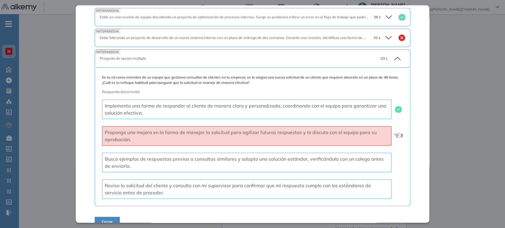
scroll to position [148, 0]
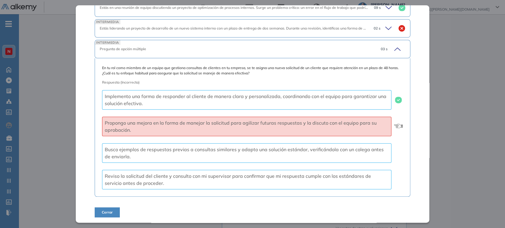
click at [392, 47] on icon at bounding box center [396, 49] width 8 height 8
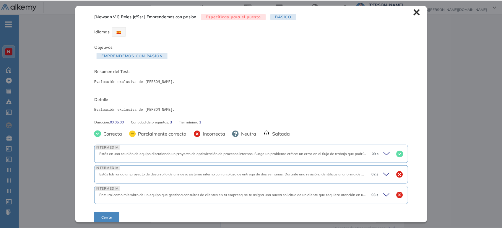
scroll to position [0, 0]
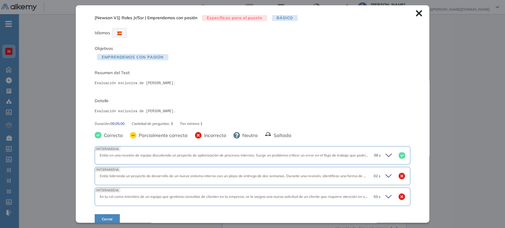
click at [415, 15] on icon at bounding box center [418, 13] width 7 height 7
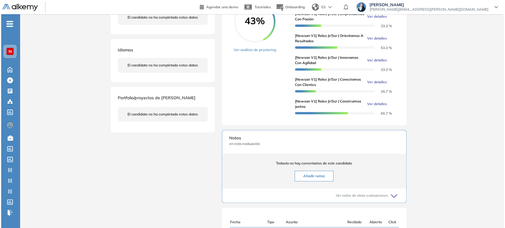
scroll to position [98, 0]
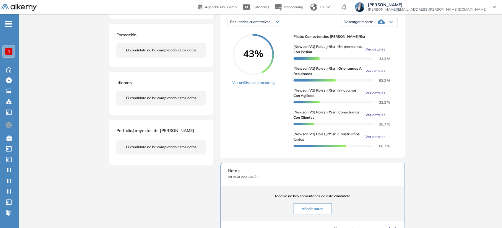
click at [379, 118] on span "Ver detalles" at bounding box center [375, 114] width 20 height 5
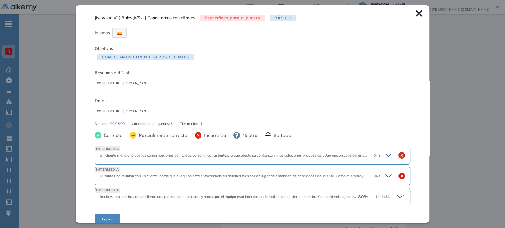
scroll to position [7, 0]
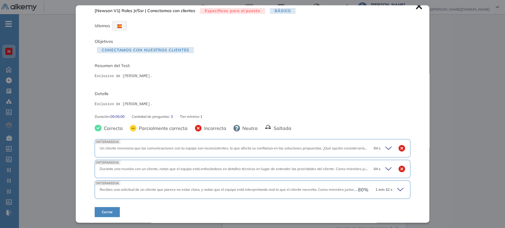
click at [399, 186] on icon at bounding box center [401, 190] width 8 height 8
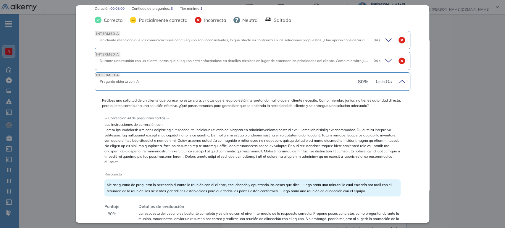
drag, startPoint x: 392, startPoint y: 83, endPoint x: 392, endPoint y: 87, distance: 3.9
click at [393, 83] on div "80 % 1 min 32 s" at bounding box center [381, 81] width 47 height 8
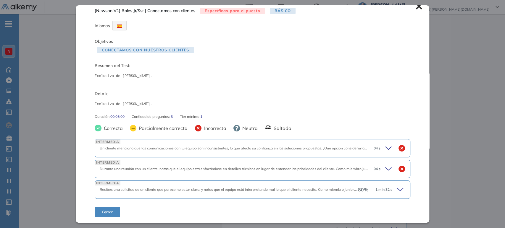
click at [385, 173] on icon at bounding box center [389, 169] width 8 height 8
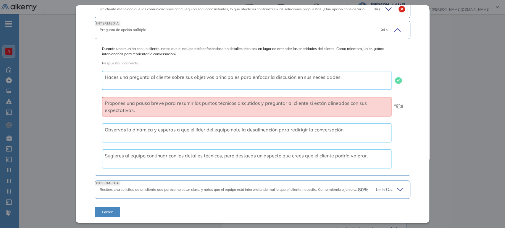
scroll to position [114, 0]
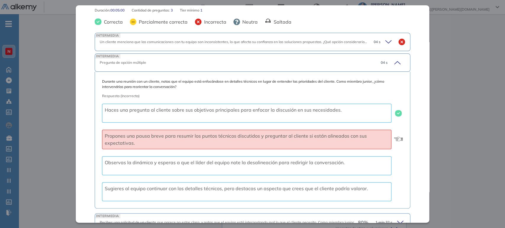
click at [392, 64] on icon at bounding box center [396, 63] width 8 height 8
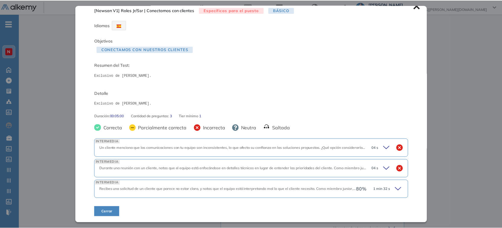
scroll to position [7, 0]
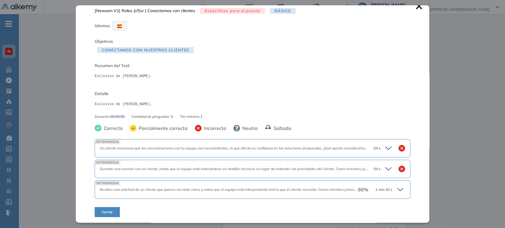
click at [415, 6] on icon at bounding box center [418, 6] width 6 height 6
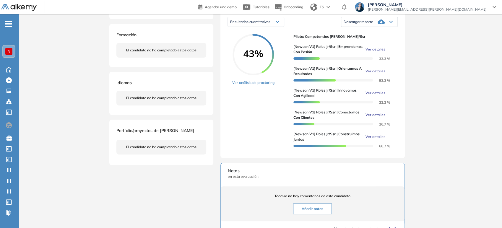
scroll to position [0, 0]
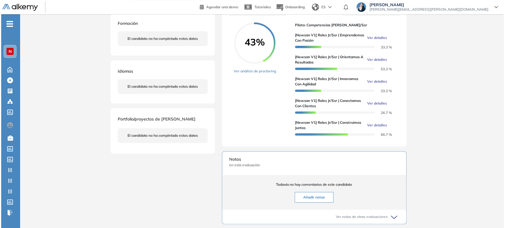
scroll to position [98, 0]
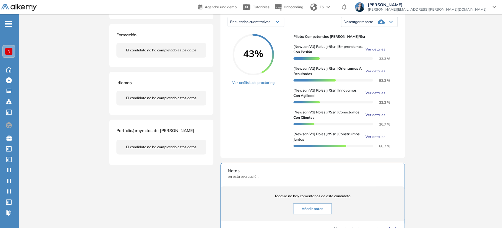
click at [380, 52] on span "Ver detalles" at bounding box center [375, 49] width 20 height 5
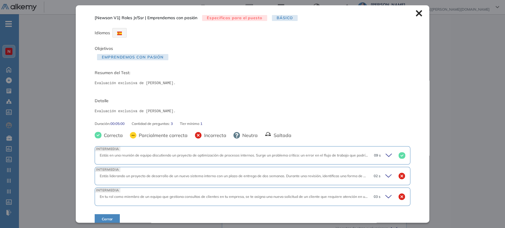
scroll to position [7, 0]
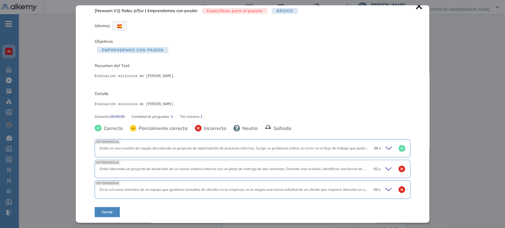
click at [383, 155] on div "INTERMEDIA Estás en una reunión de equipo discutiendo un proyecto de optimizaci…" at bounding box center [252, 148] width 315 height 18
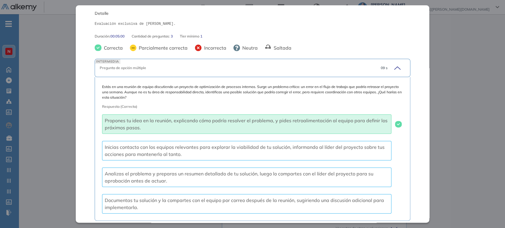
click at [394, 68] on icon at bounding box center [397, 68] width 6 height 3
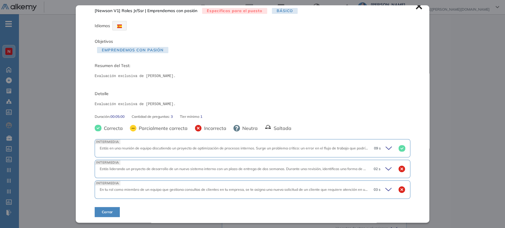
click at [385, 169] on icon at bounding box center [389, 169] width 8 height 8
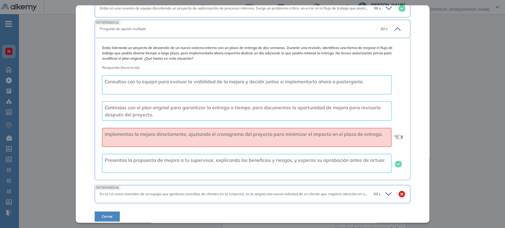
scroll to position [151, 0]
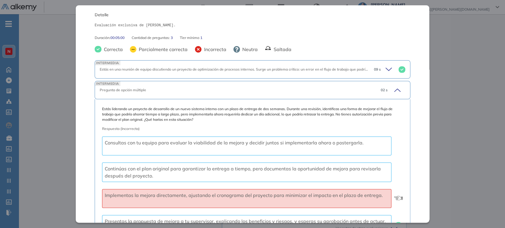
click at [391, 94] on div "INTERMEDIA Pregunta de opción múltiple 02 s" at bounding box center [252, 90] width 315 height 18
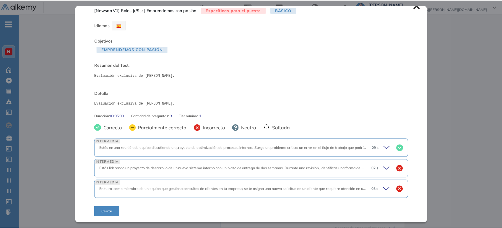
scroll to position [7, 0]
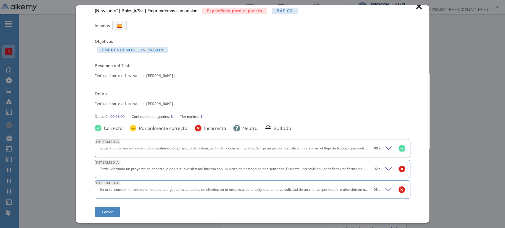
click at [415, 9] on icon at bounding box center [418, 6] width 7 height 7
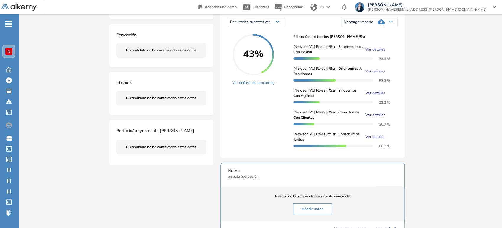
scroll to position [0, 0]
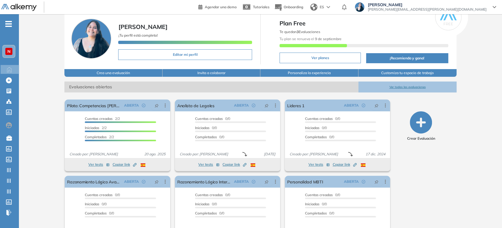
scroll to position [33, 0]
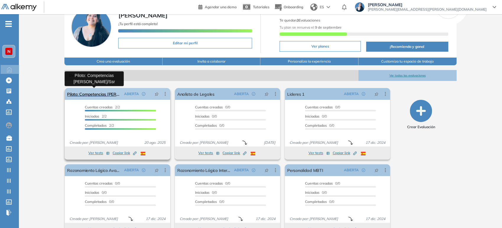
click at [76, 95] on link "Piloto: Competencias [PERSON_NAME]/Ssr" at bounding box center [94, 94] width 54 height 12
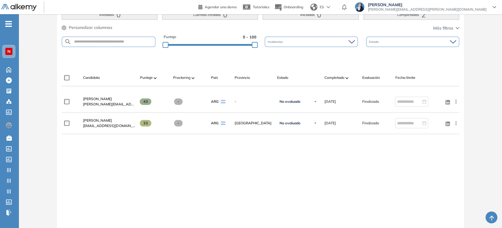
scroll to position [131, 0]
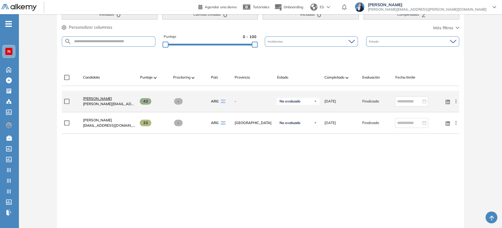
click at [102, 99] on span "[PERSON_NAME]" at bounding box center [97, 98] width 29 height 4
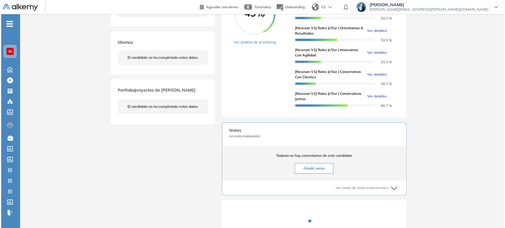
scroll to position [98, 0]
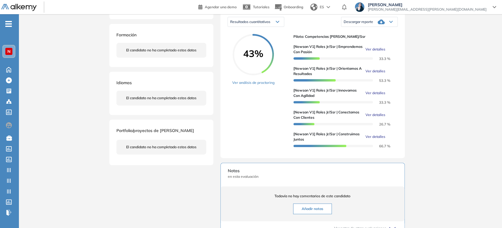
click at [378, 74] on span "Ver detalles" at bounding box center [375, 71] width 20 height 5
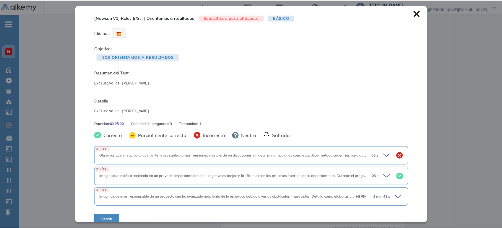
scroll to position [7, 0]
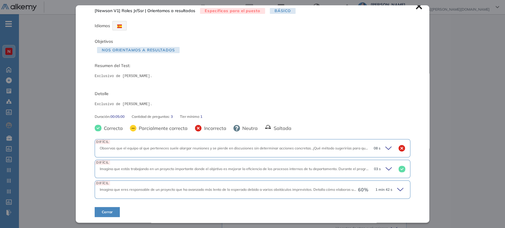
click at [416, 7] on icon at bounding box center [418, 6] width 7 height 7
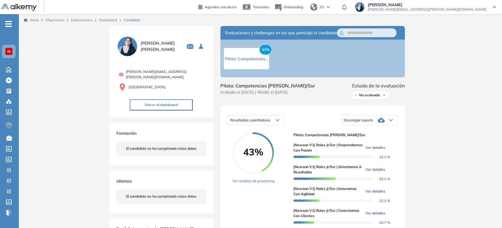
scroll to position [0, 0]
